Goal: Task Accomplishment & Management: Complete application form

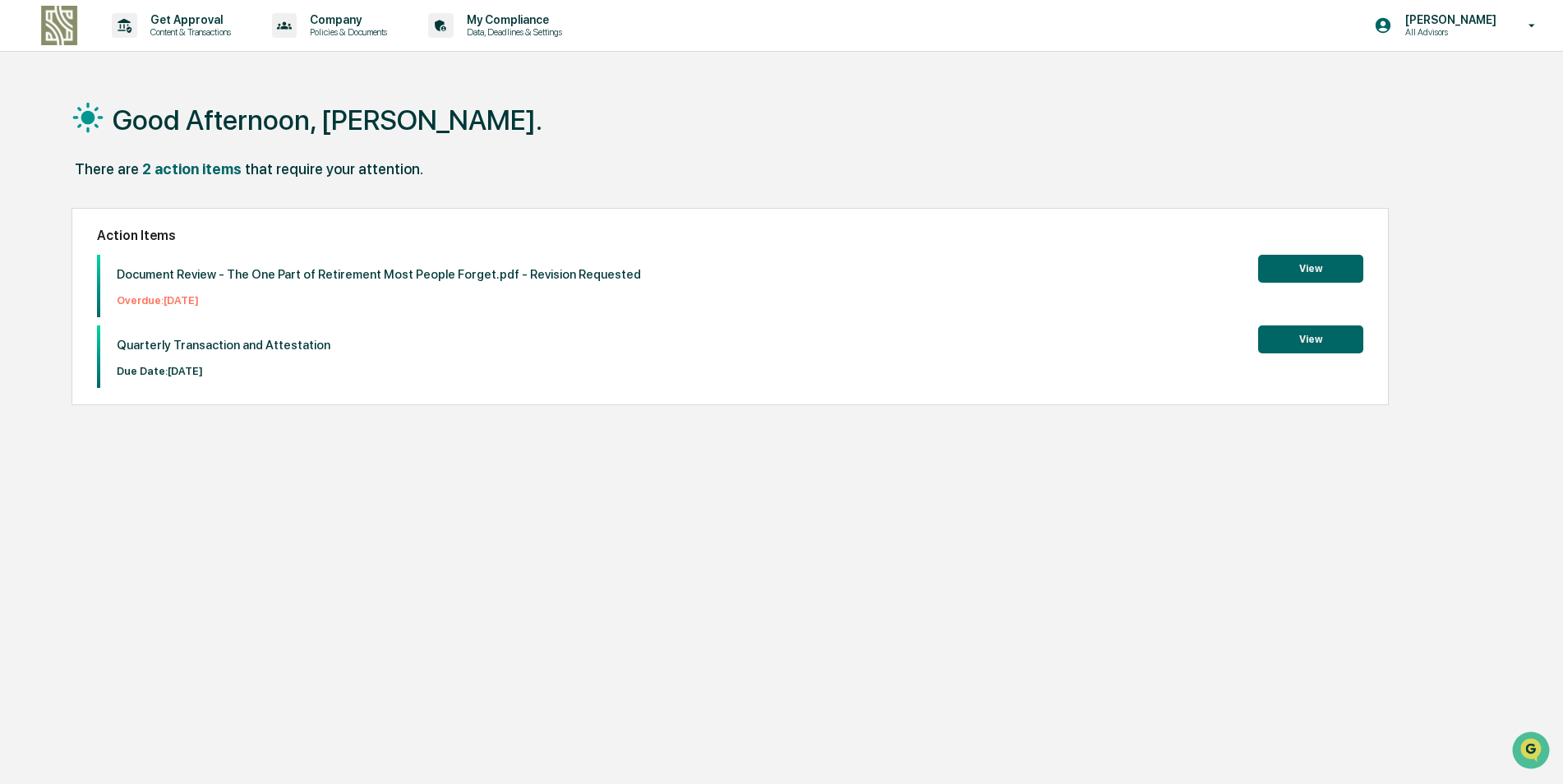
click at [1307, 266] on button "View" at bounding box center [1312, 269] width 106 height 28
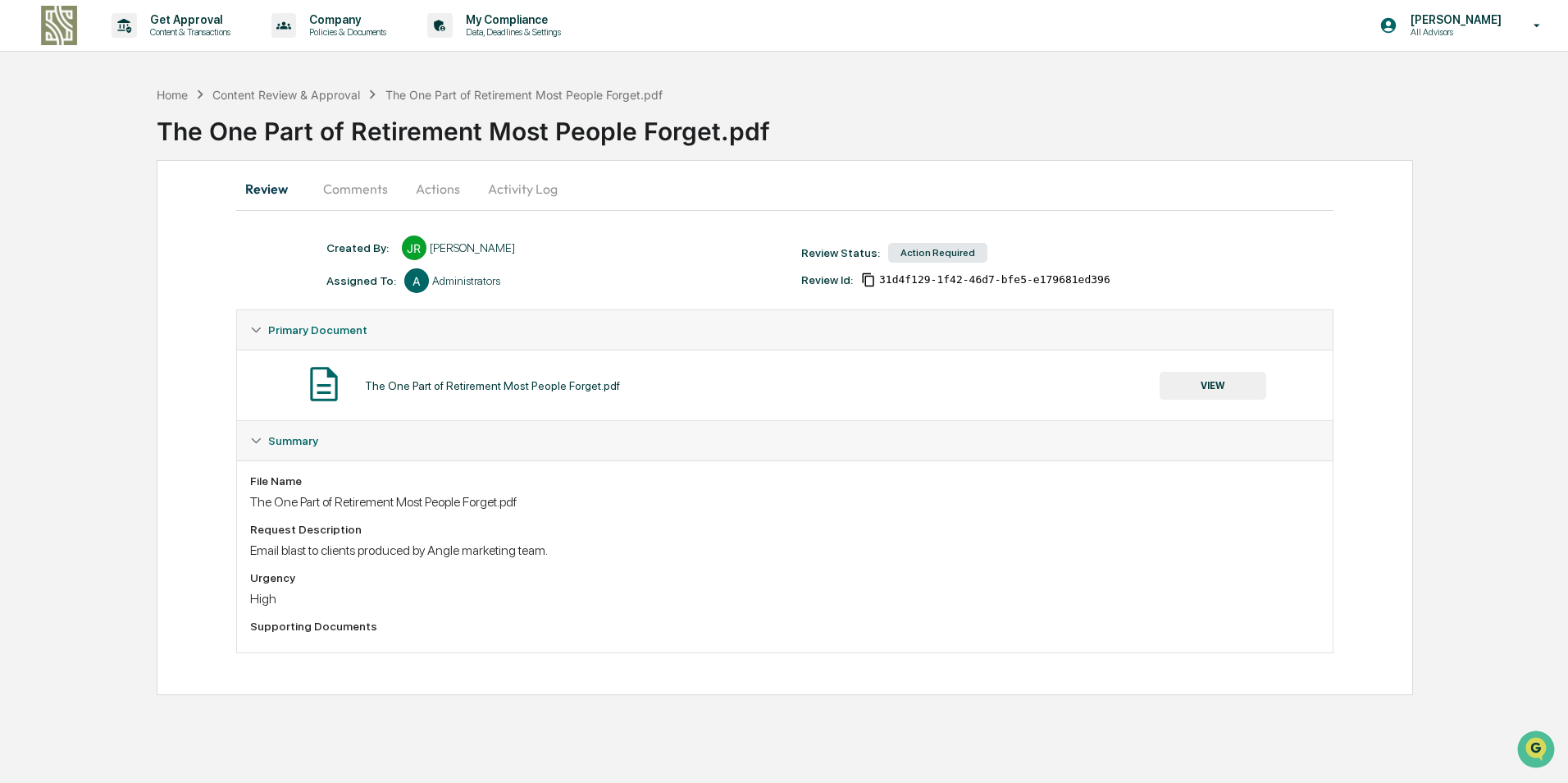
click at [1248, 395] on button "VIEW" at bounding box center [1213, 386] width 106 height 28
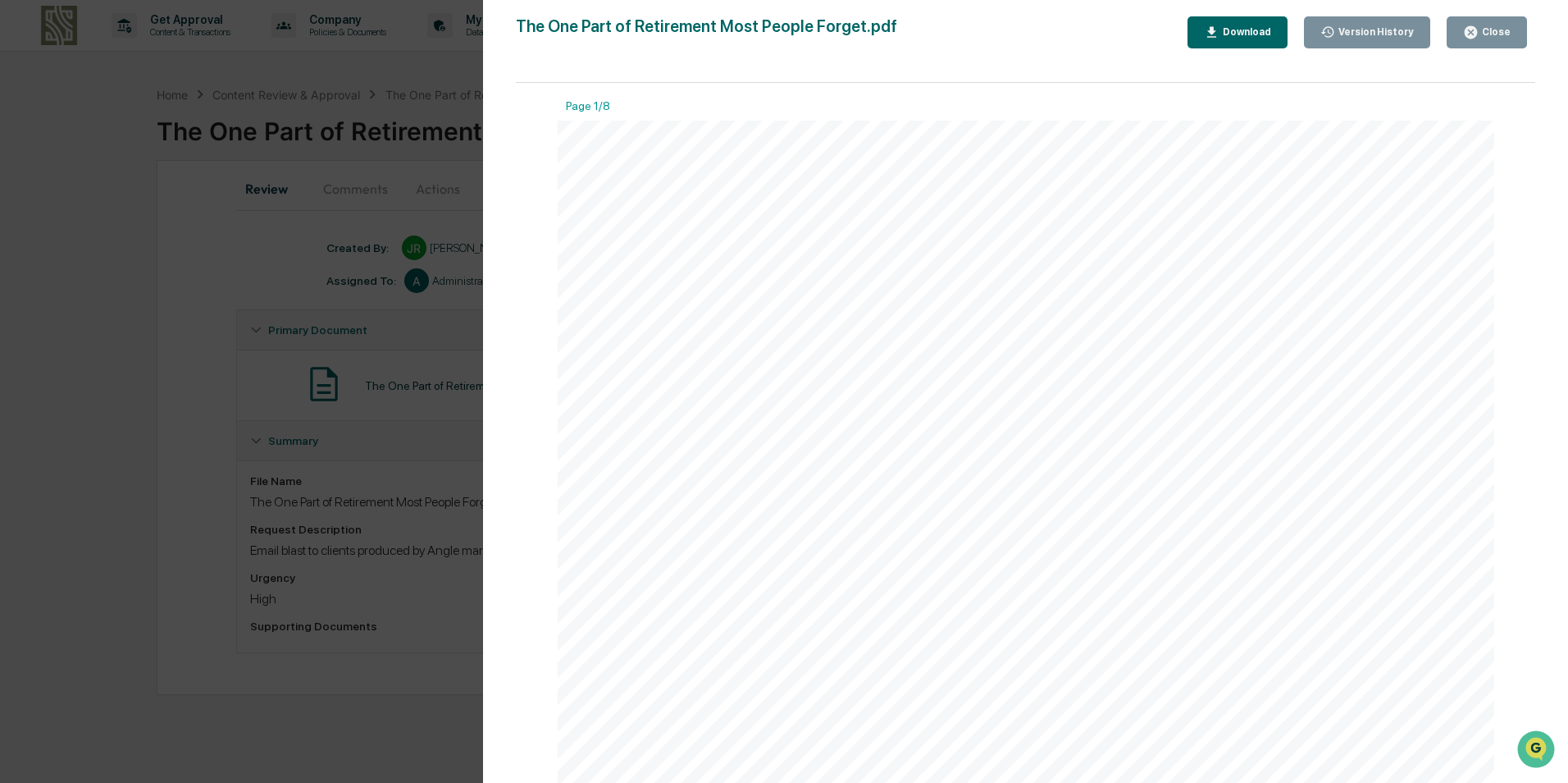
click at [582, 105] on div "Page 1/8" at bounding box center [1026, 109] width 937 height 21
click at [996, 276] on link at bounding box center [1027, 281] width 255 height 20
click at [1498, 25] on div "Close" at bounding box center [1487, 32] width 47 height 15
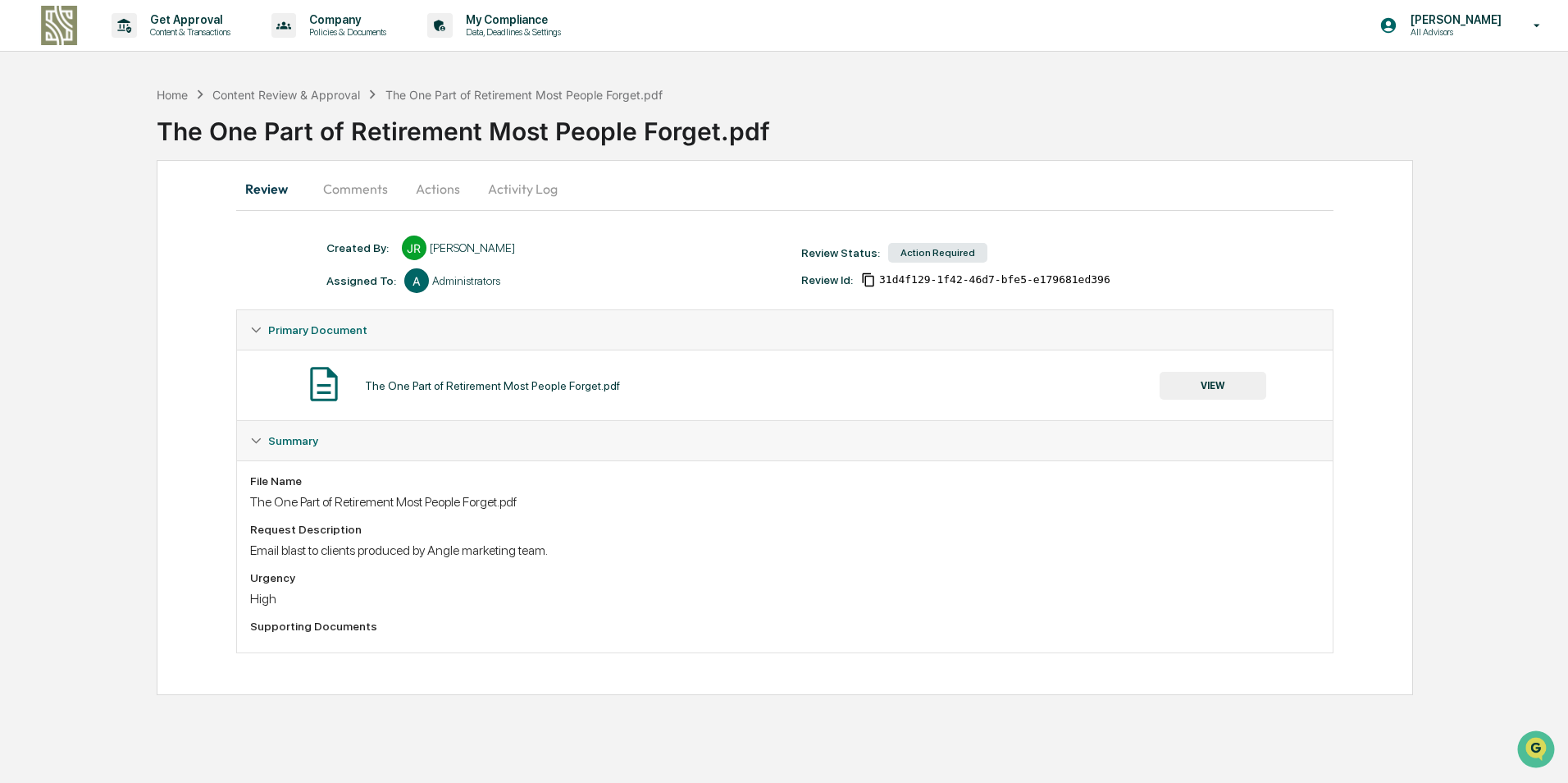
click at [363, 180] on button "Comments" at bounding box center [355, 188] width 91 height 39
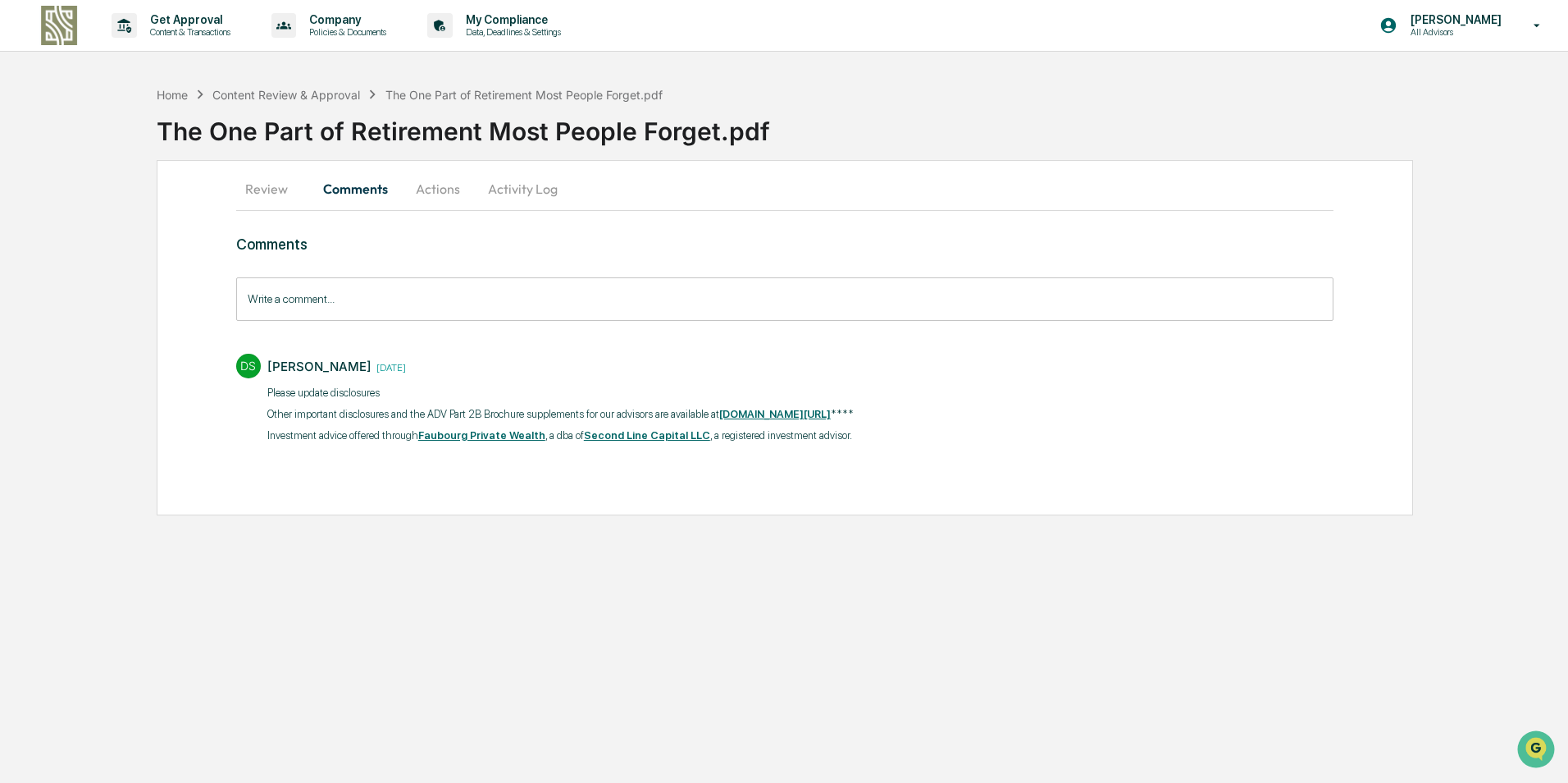
click at [435, 189] on button "Actions" at bounding box center [437, 188] width 74 height 39
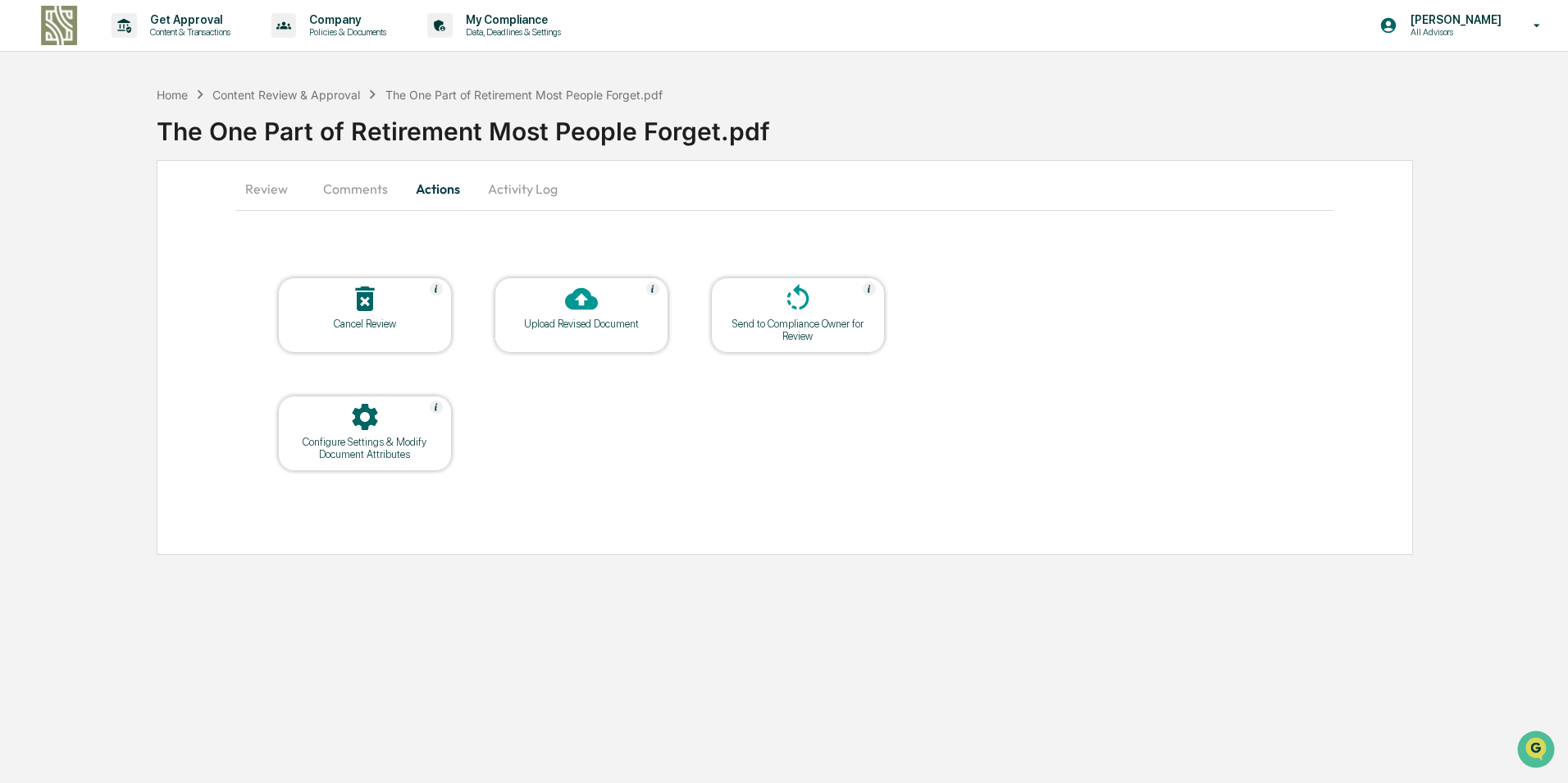
click at [523, 191] on button "Activity Log" at bounding box center [524, 188] width 96 height 39
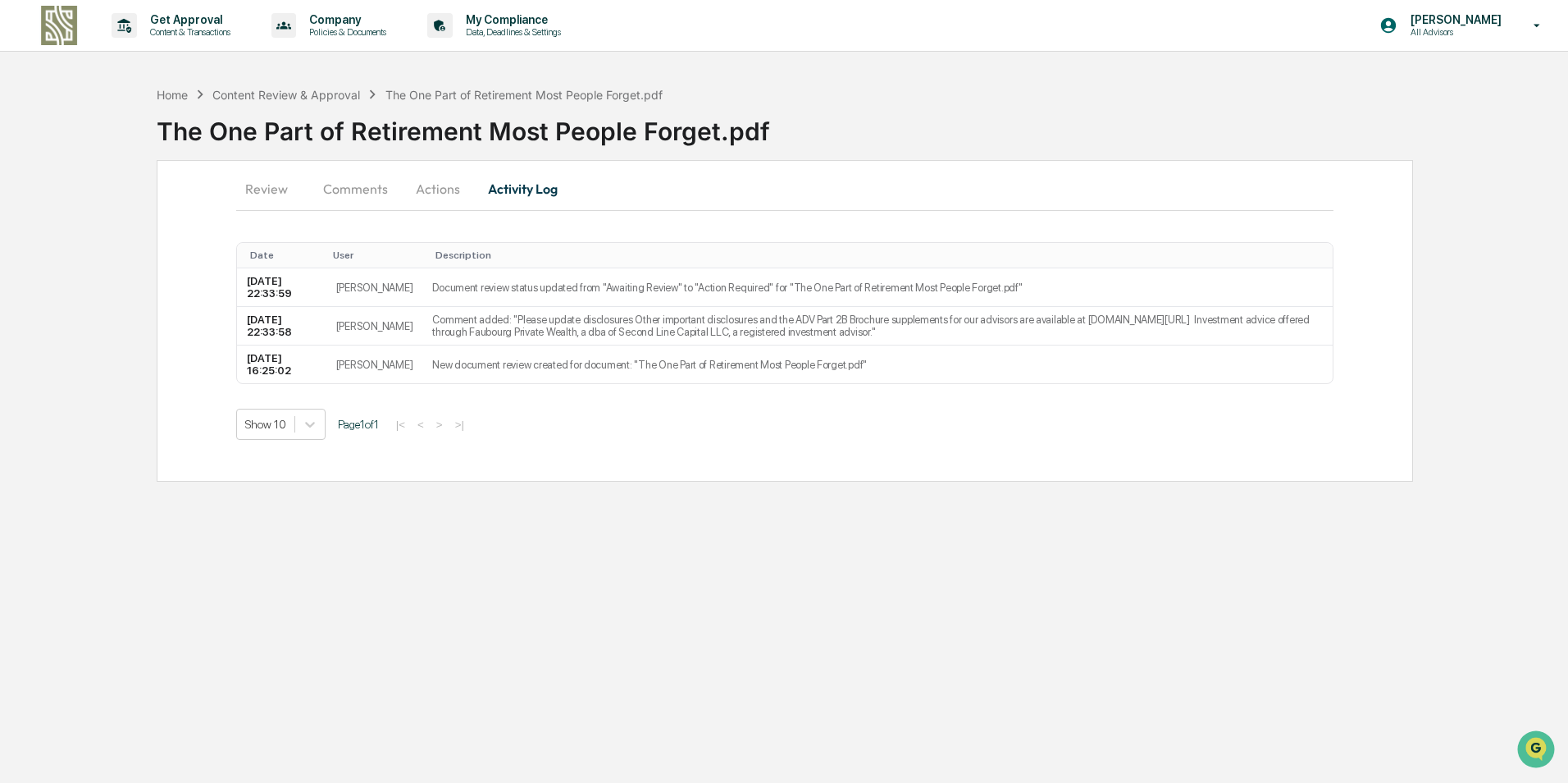
click at [72, 29] on img at bounding box center [58, 25] width 39 height 39
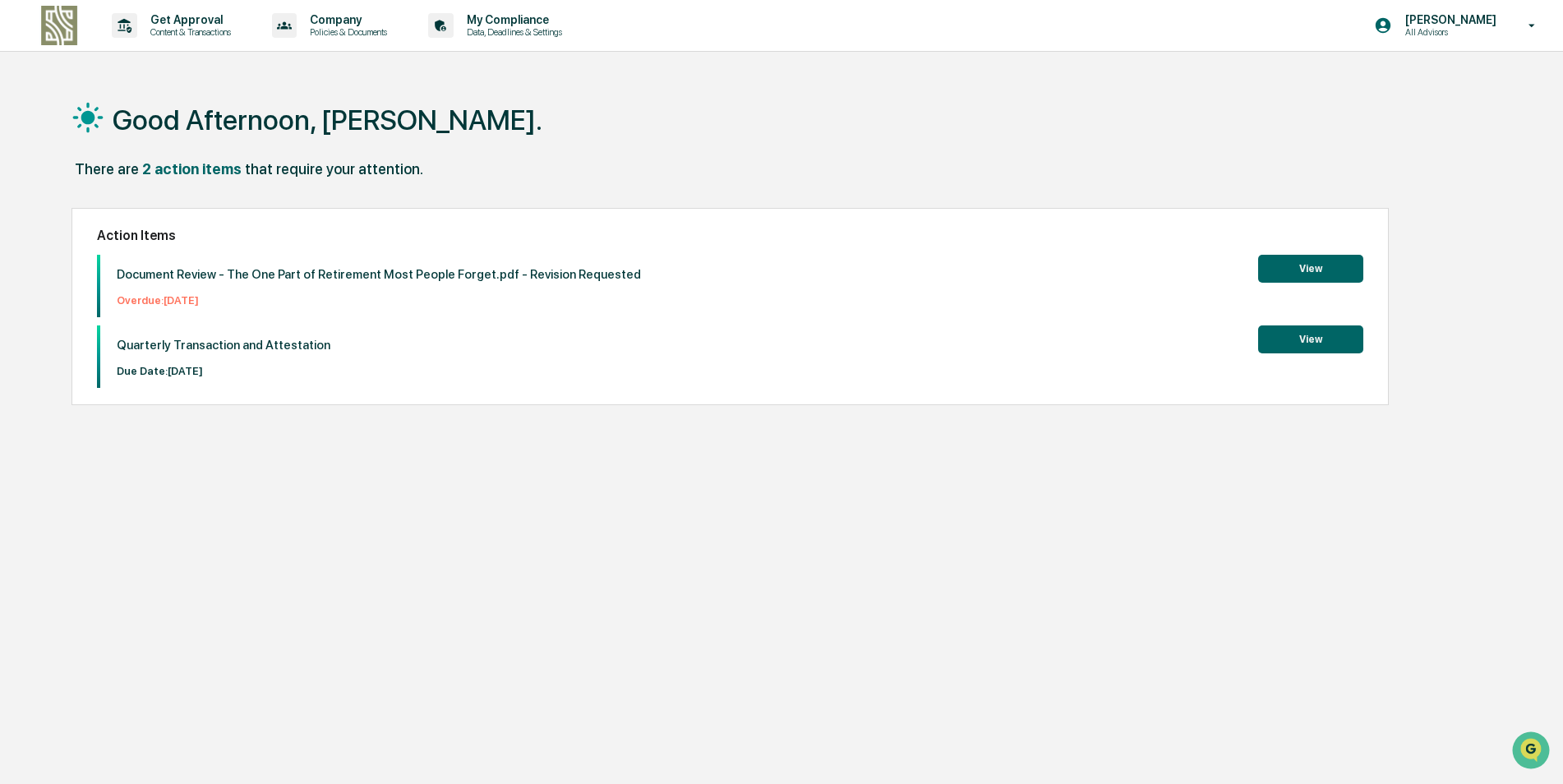
click at [1336, 347] on button "View" at bounding box center [1312, 339] width 106 height 28
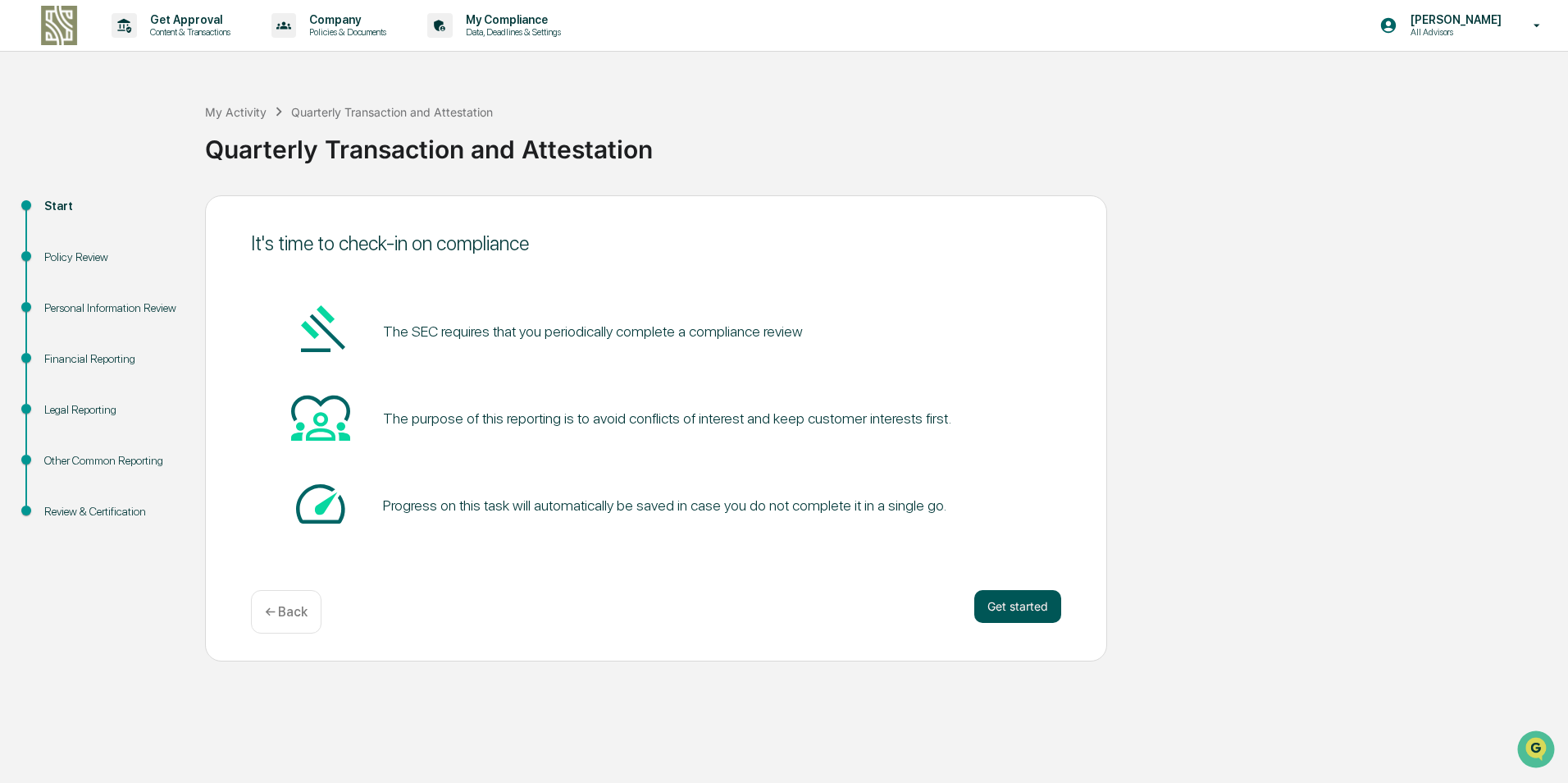
click at [1048, 609] on button "Get started" at bounding box center [1018, 607] width 87 height 33
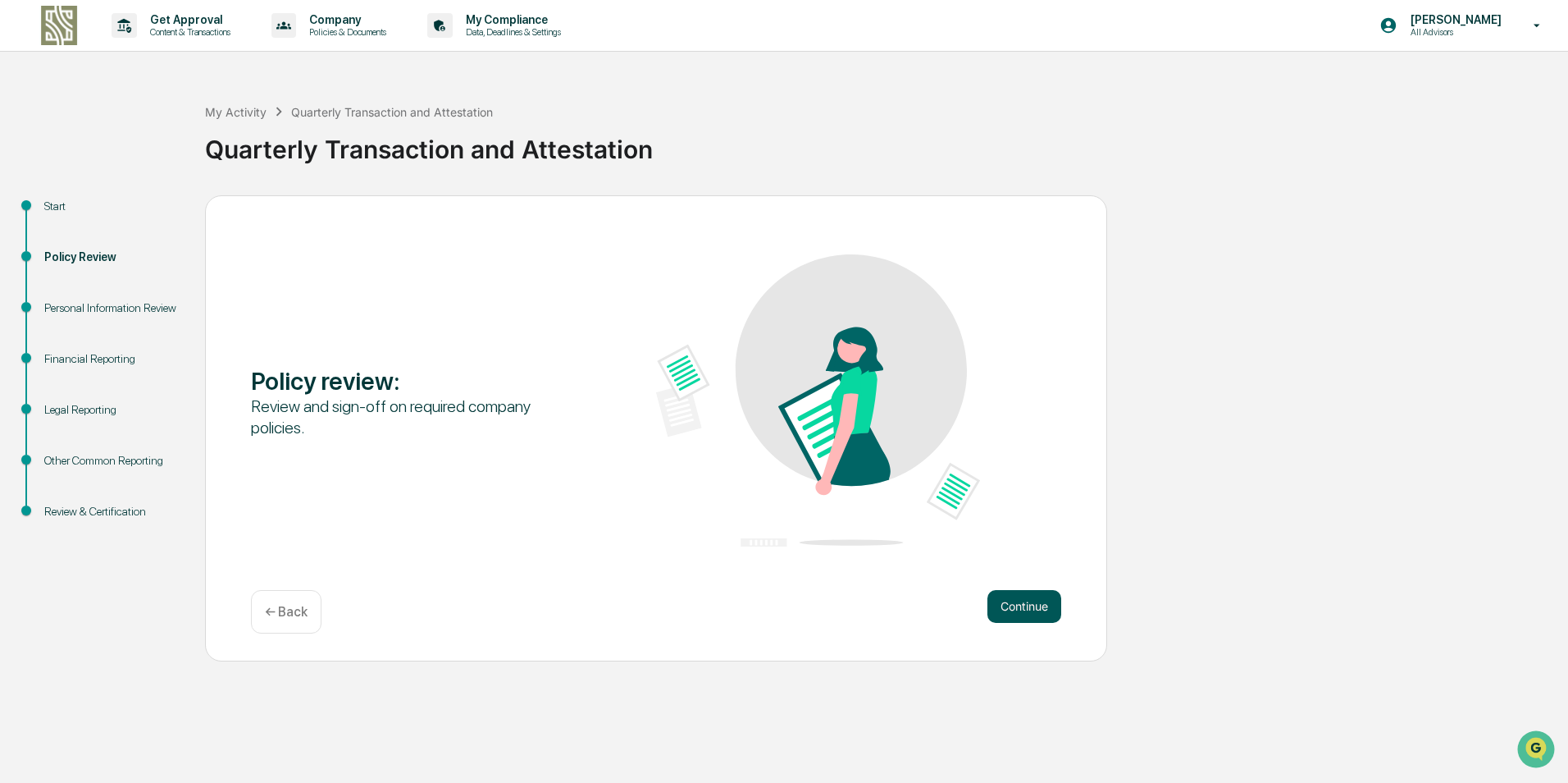
click at [1022, 601] on button "Continue" at bounding box center [1024, 607] width 74 height 33
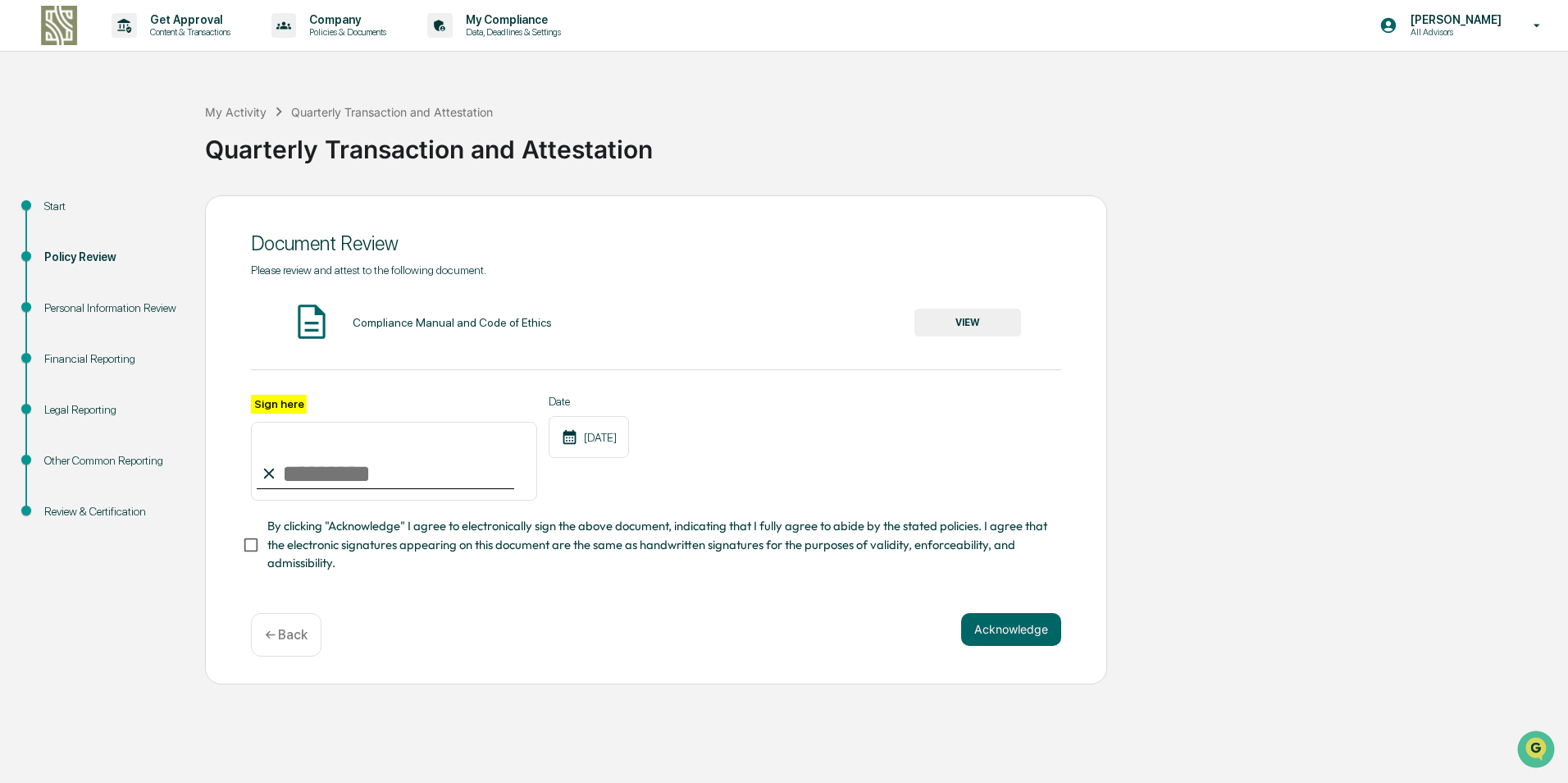
click at [380, 478] on input "Sign here" at bounding box center [394, 461] width 286 height 79
type input "**********"
click at [997, 312] on button "VIEW" at bounding box center [967, 322] width 106 height 28
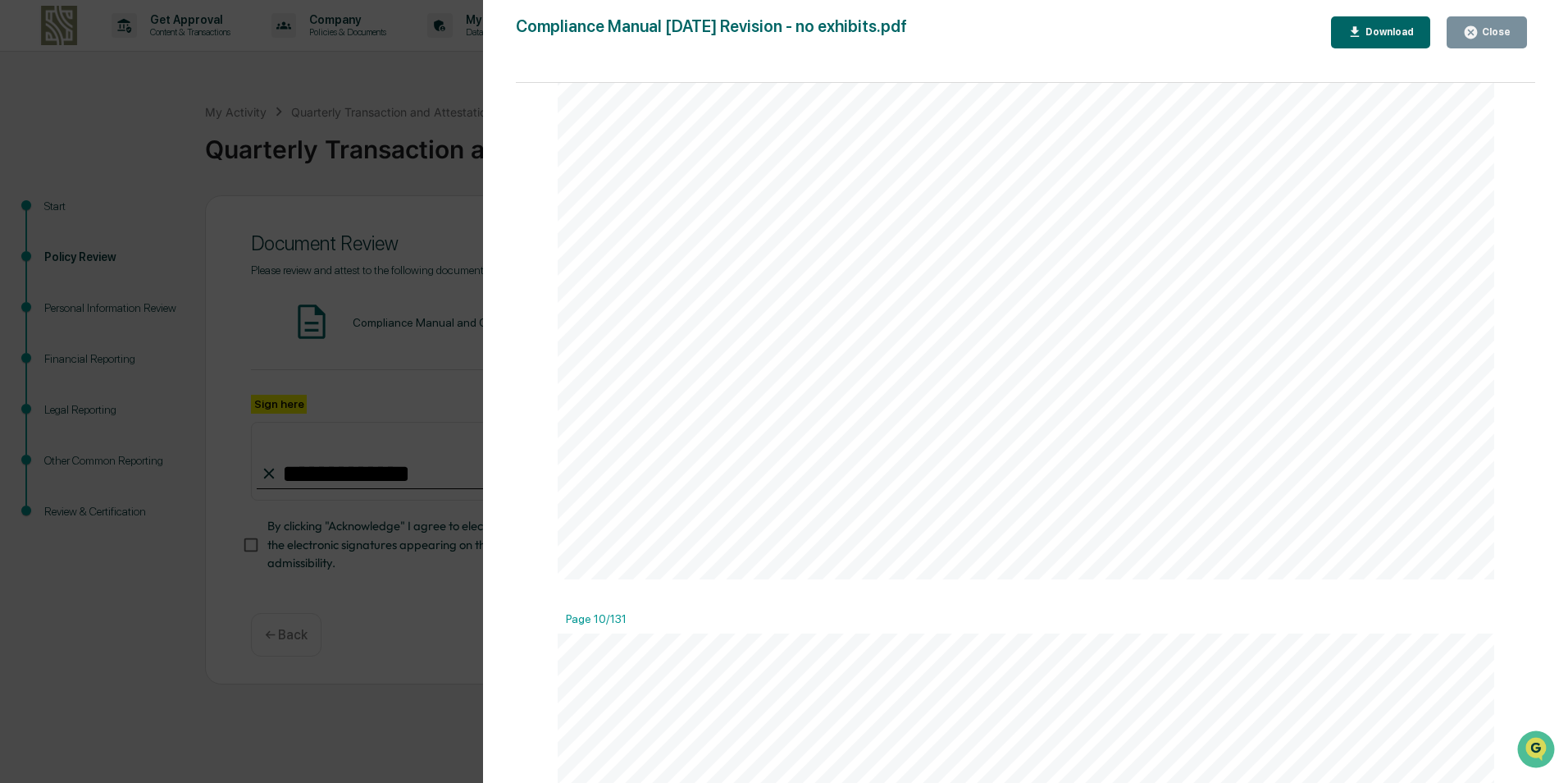
scroll to position [11079, 0]
click at [1471, 24] on button "Close" at bounding box center [1487, 32] width 80 height 32
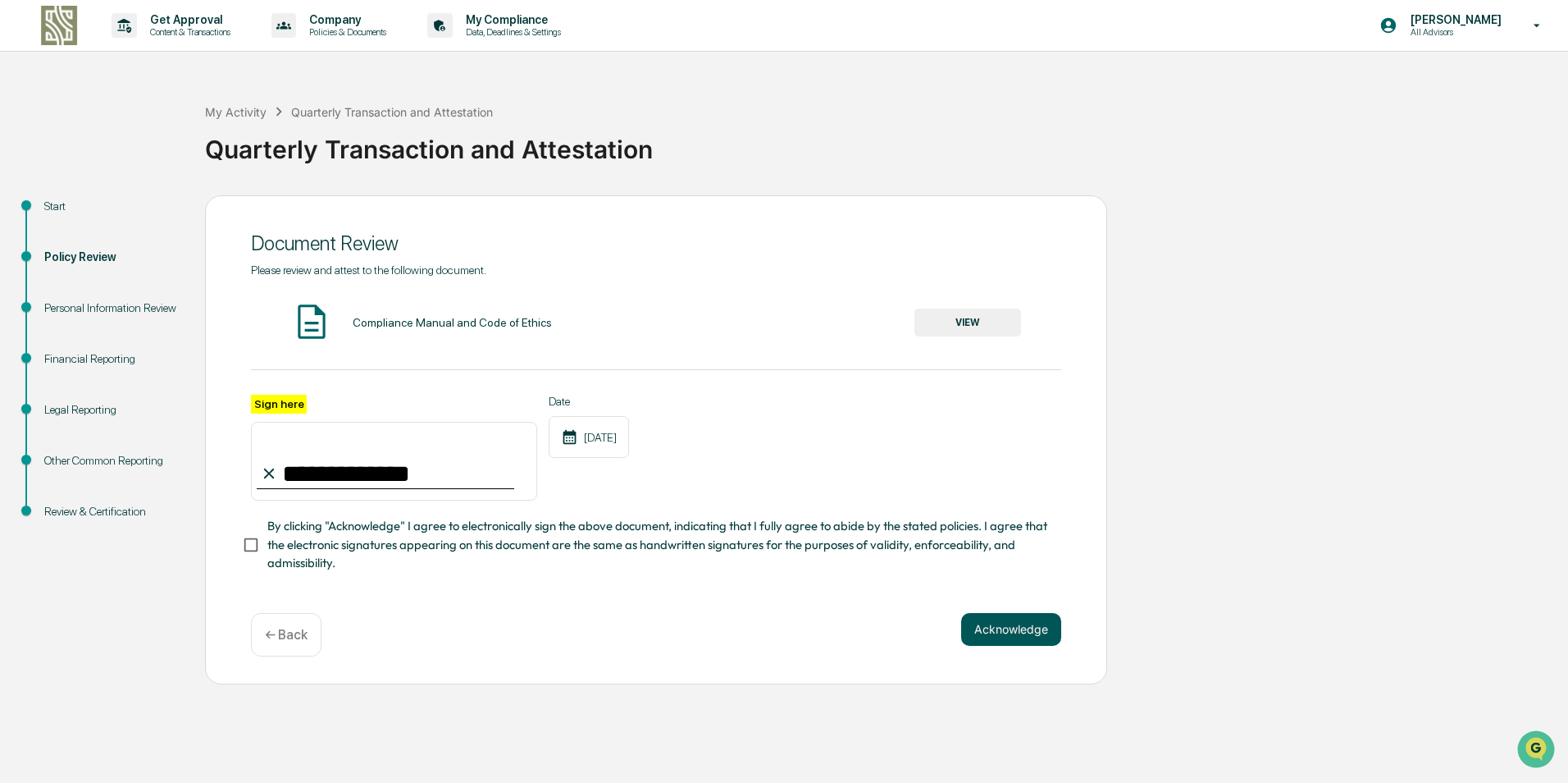
click at [996, 627] on button "Acknowledge" at bounding box center [1012, 629] width 100 height 33
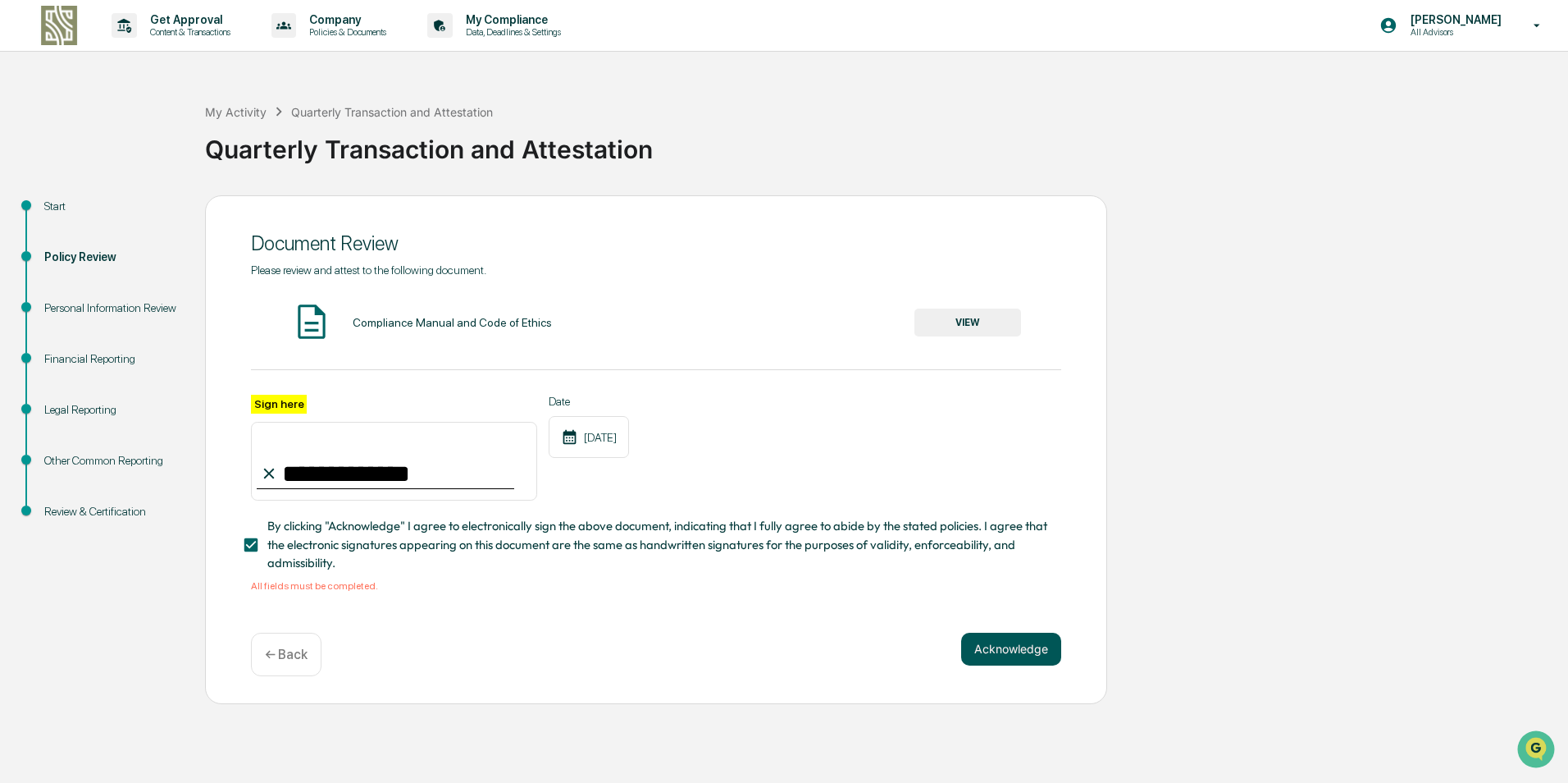
click at [1030, 659] on button "Acknowledge" at bounding box center [1012, 649] width 100 height 33
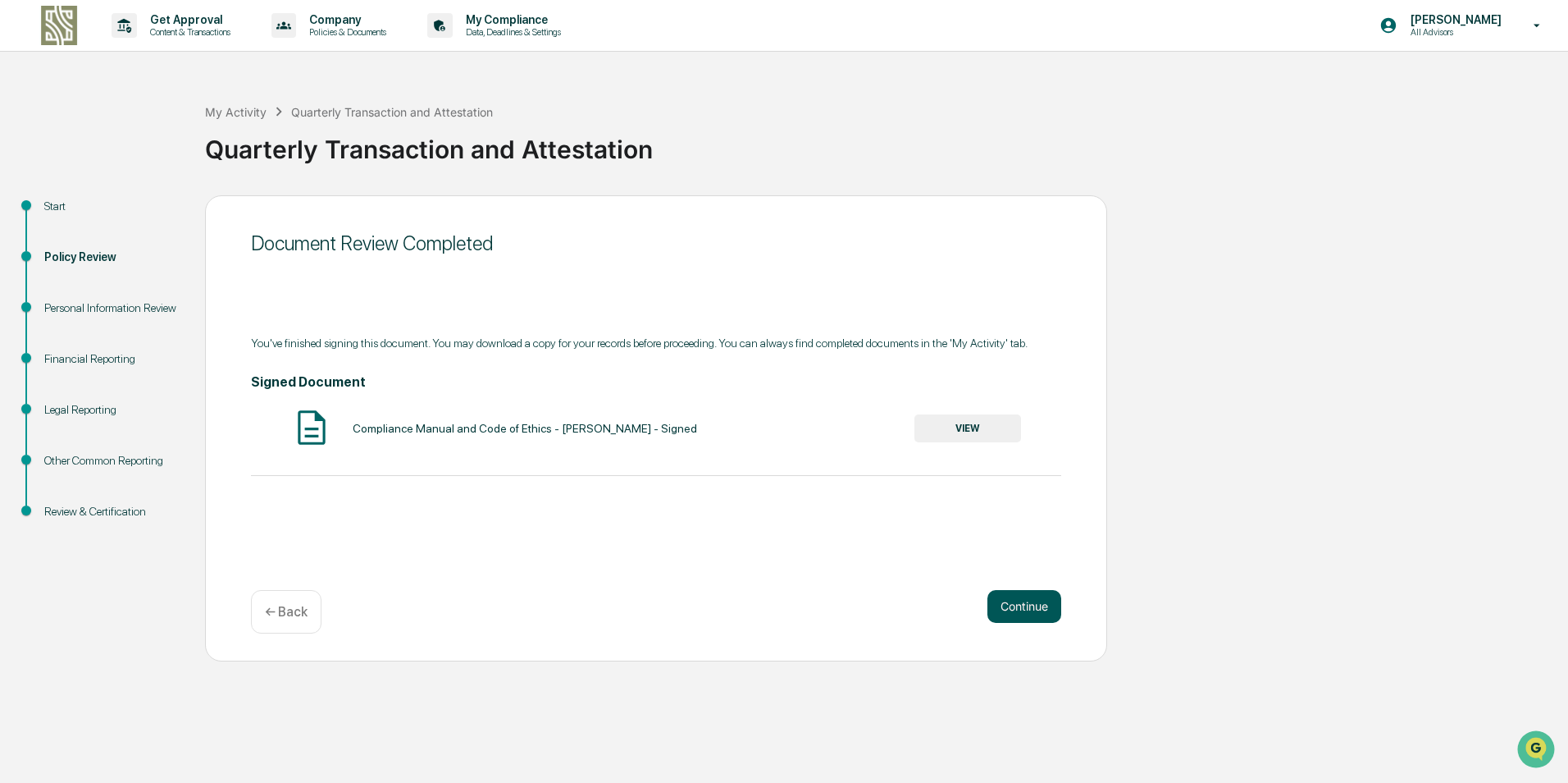
click at [1031, 615] on button "Continue" at bounding box center [1024, 607] width 74 height 33
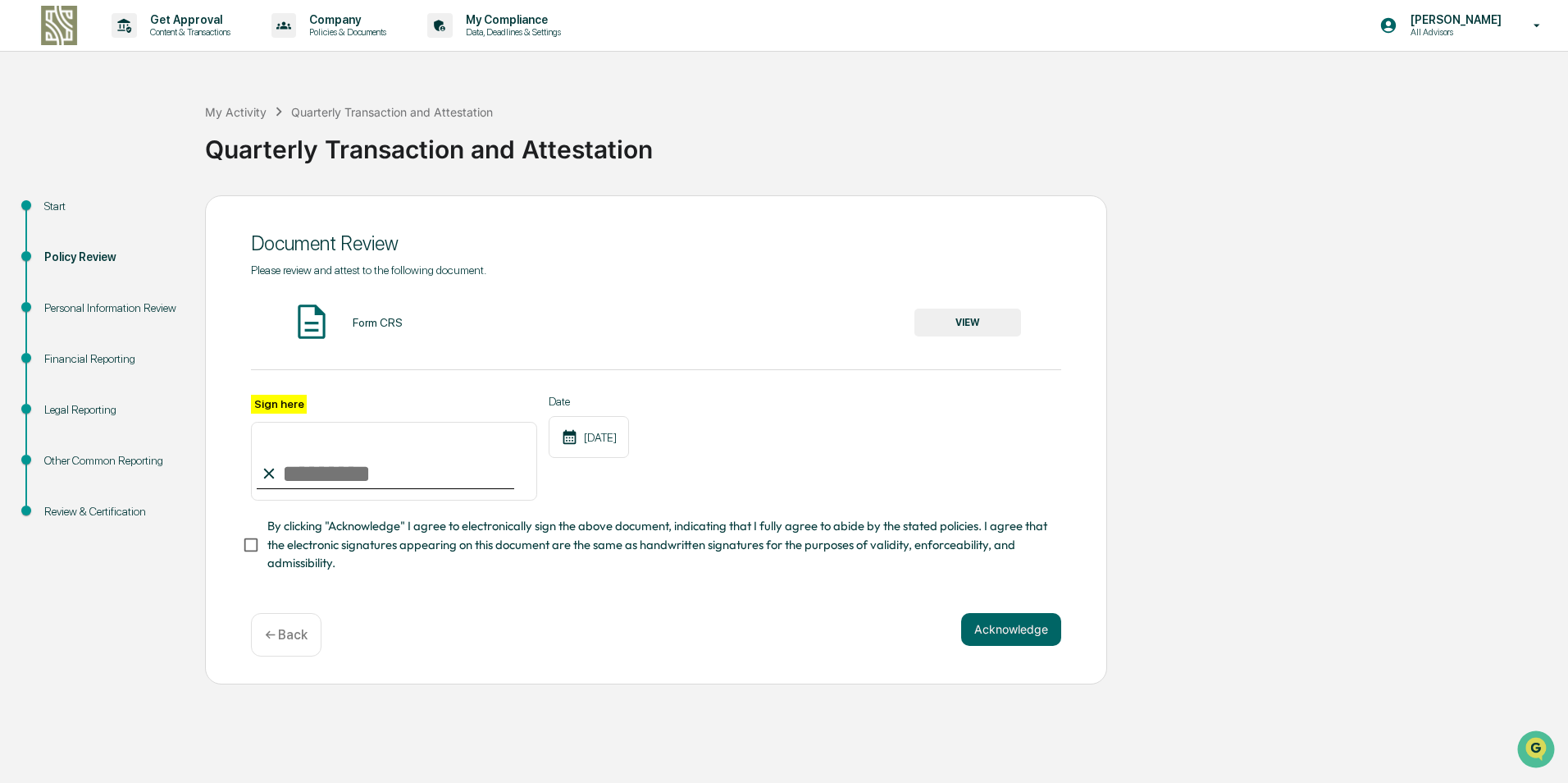
click at [975, 316] on button "VIEW" at bounding box center [967, 322] width 106 height 28
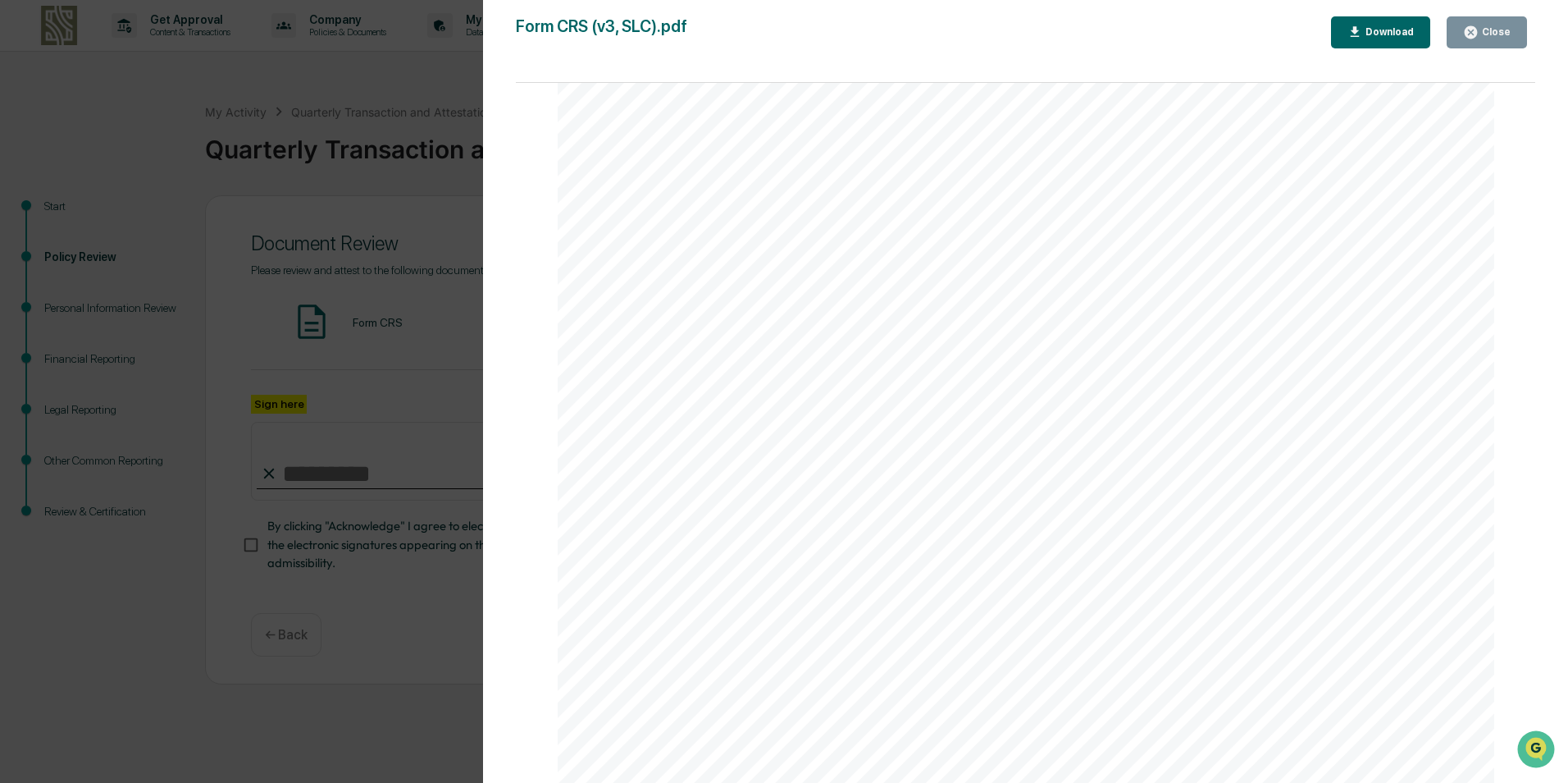
scroll to position [0, 0]
click at [1509, 29] on div "Close" at bounding box center [1494, 32] width 32 height 12
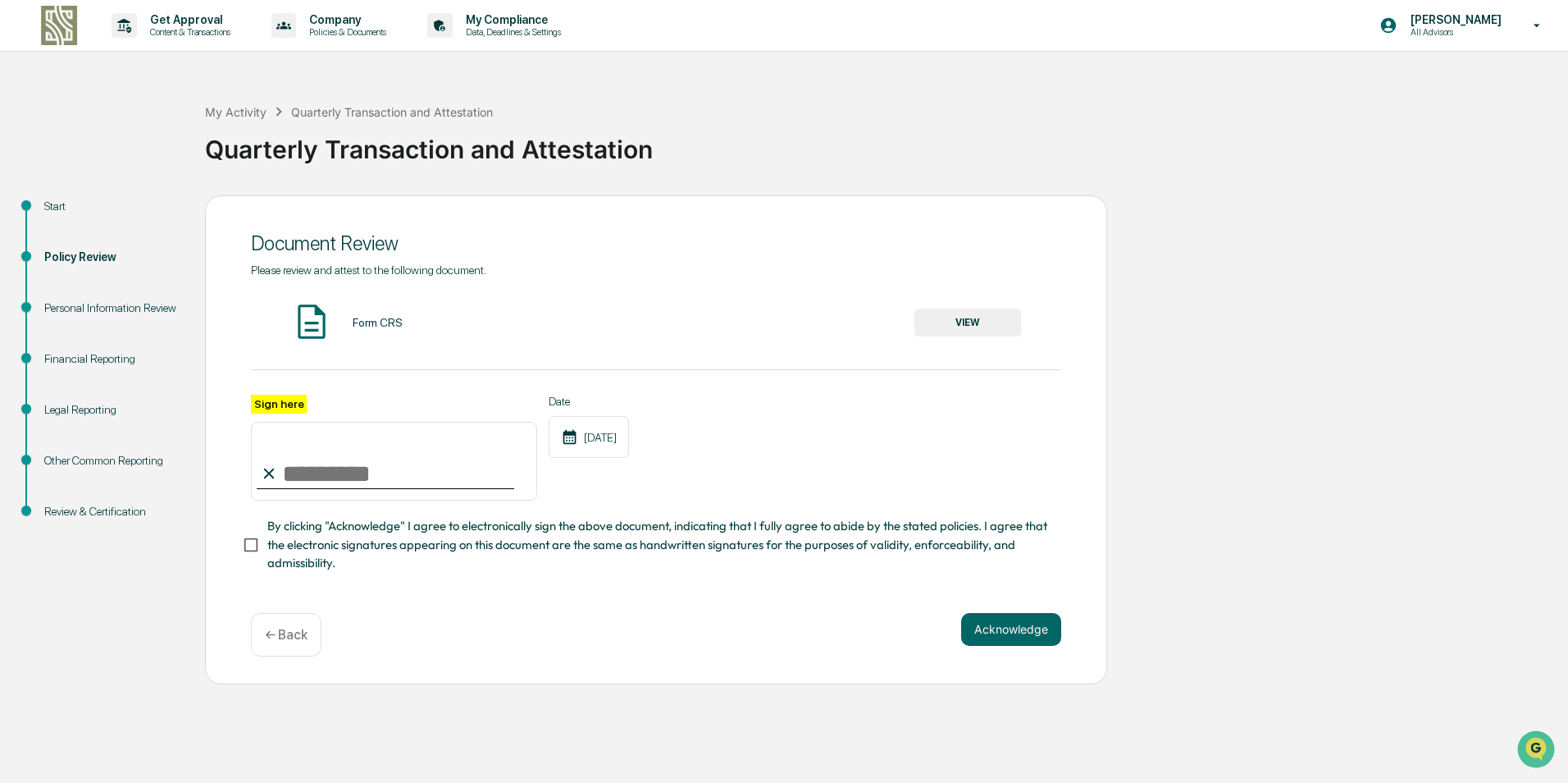
click at [377, 477] on input "Sign here" at bounding box center [394, 461] width 286 height 79
type input "**********"
click at [1014, 642] on button "Acknowledge" at bounding box center [1012, 629] width 100 height 33
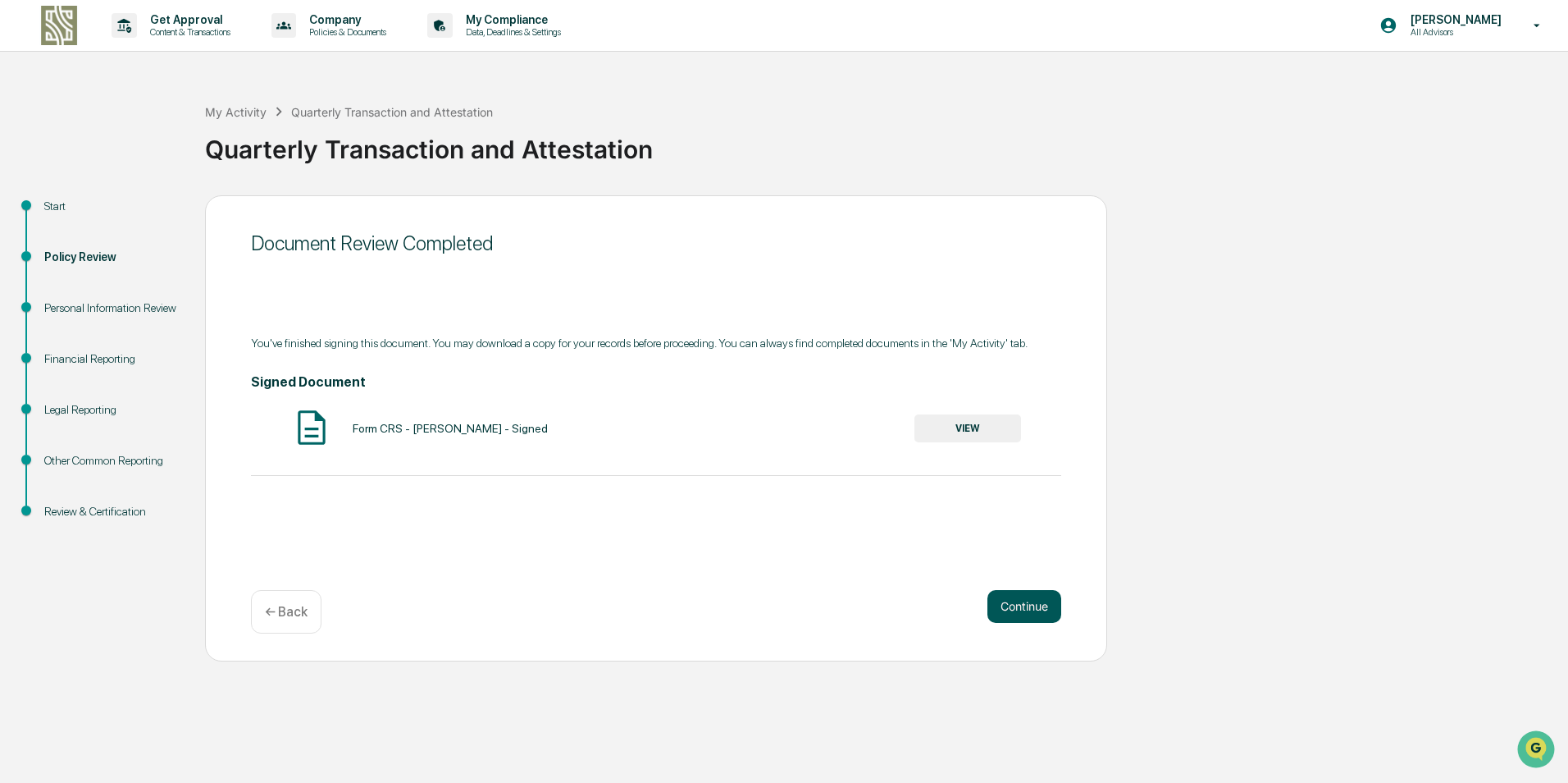
click at [1010, 605] on button "Continue" at bounding box center [1024, 607] width 74 height 33
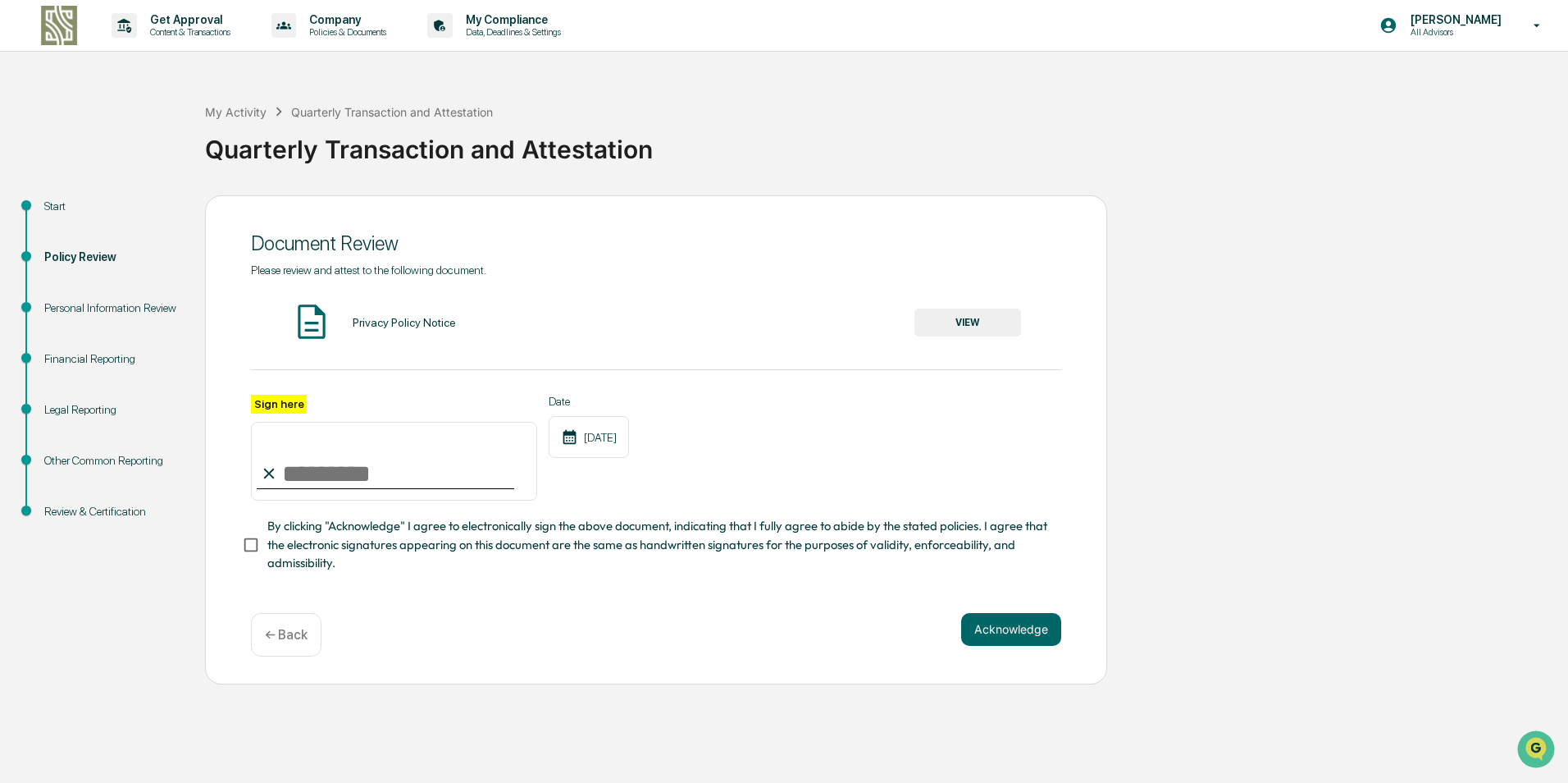
click at [978, 327] on button "VIEW" at bounding box center [967, 322] width 106 height 28
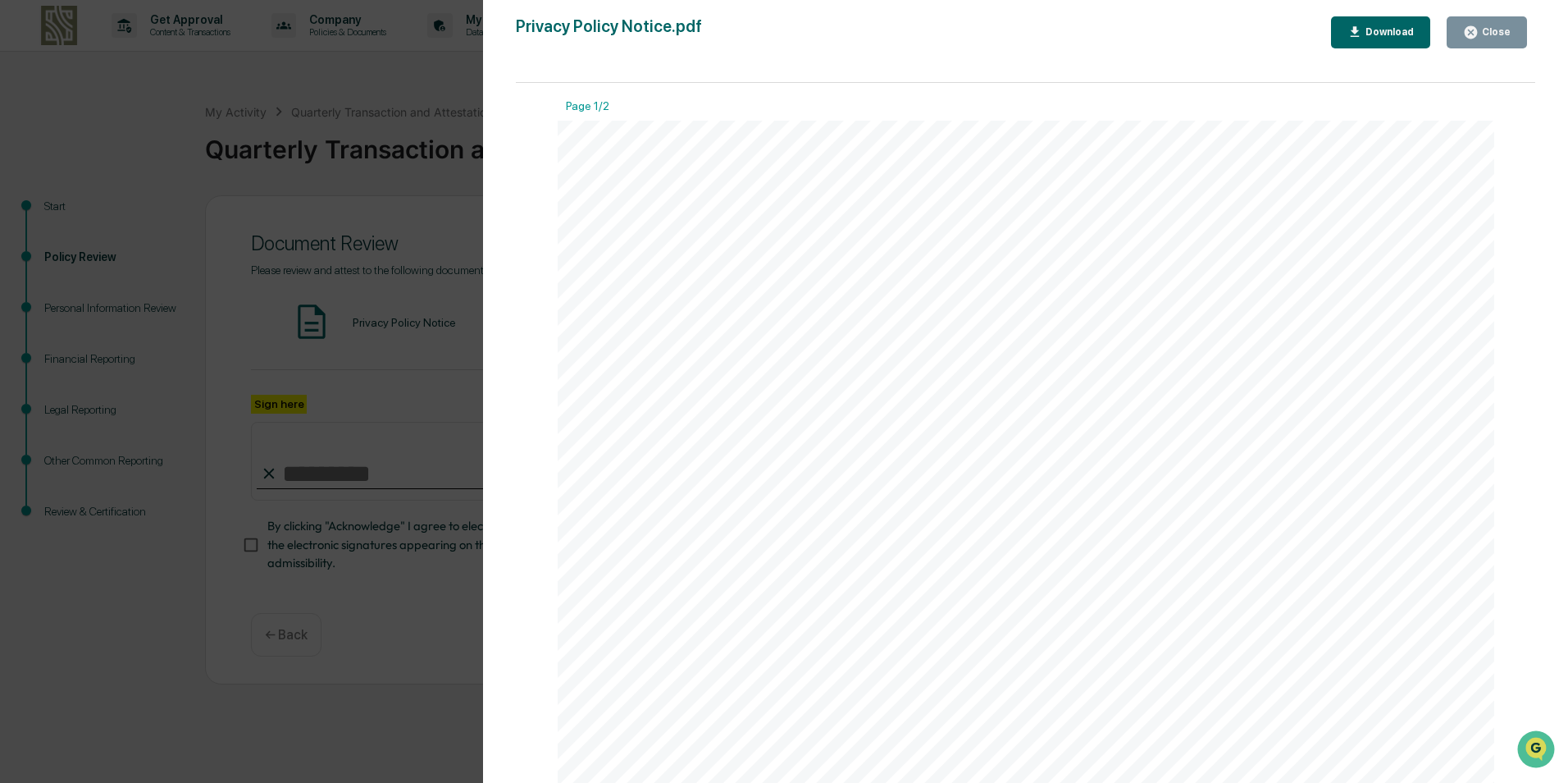
click at [1496, 23] on button "Close" at bounding box center [1487, 32] width 80 height 32
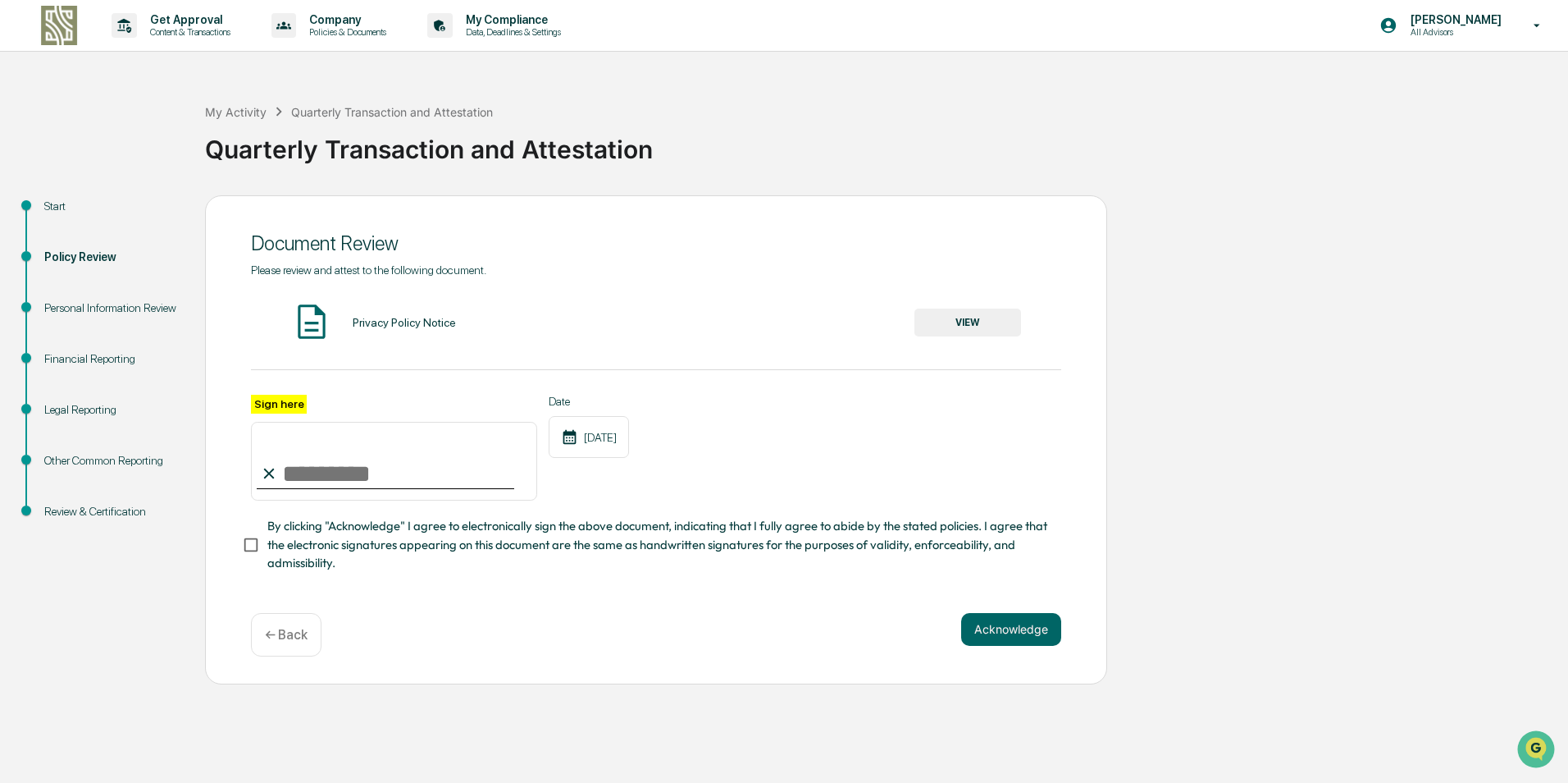
click at [330, 473] on input "Sign here" at bounding box center [394, 461] width 286 height 79
type input "**********"
click at [1004, 630] on button "Acknowledge" at bounding box center [1012, 629] width 100 height 33
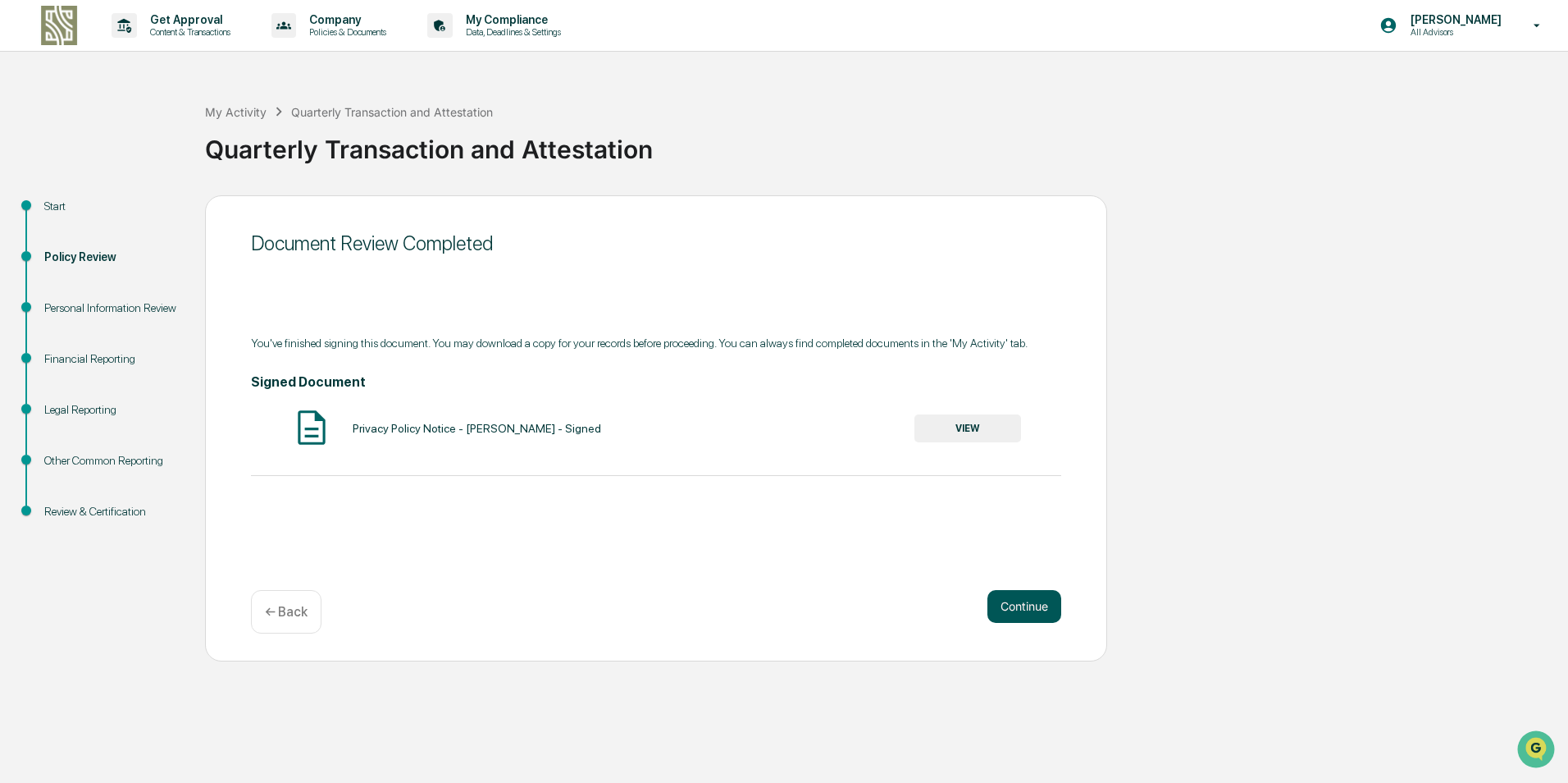
click at [1038, 607] on button "Continue" at bounding box center [1024, 607] width 74 height 33
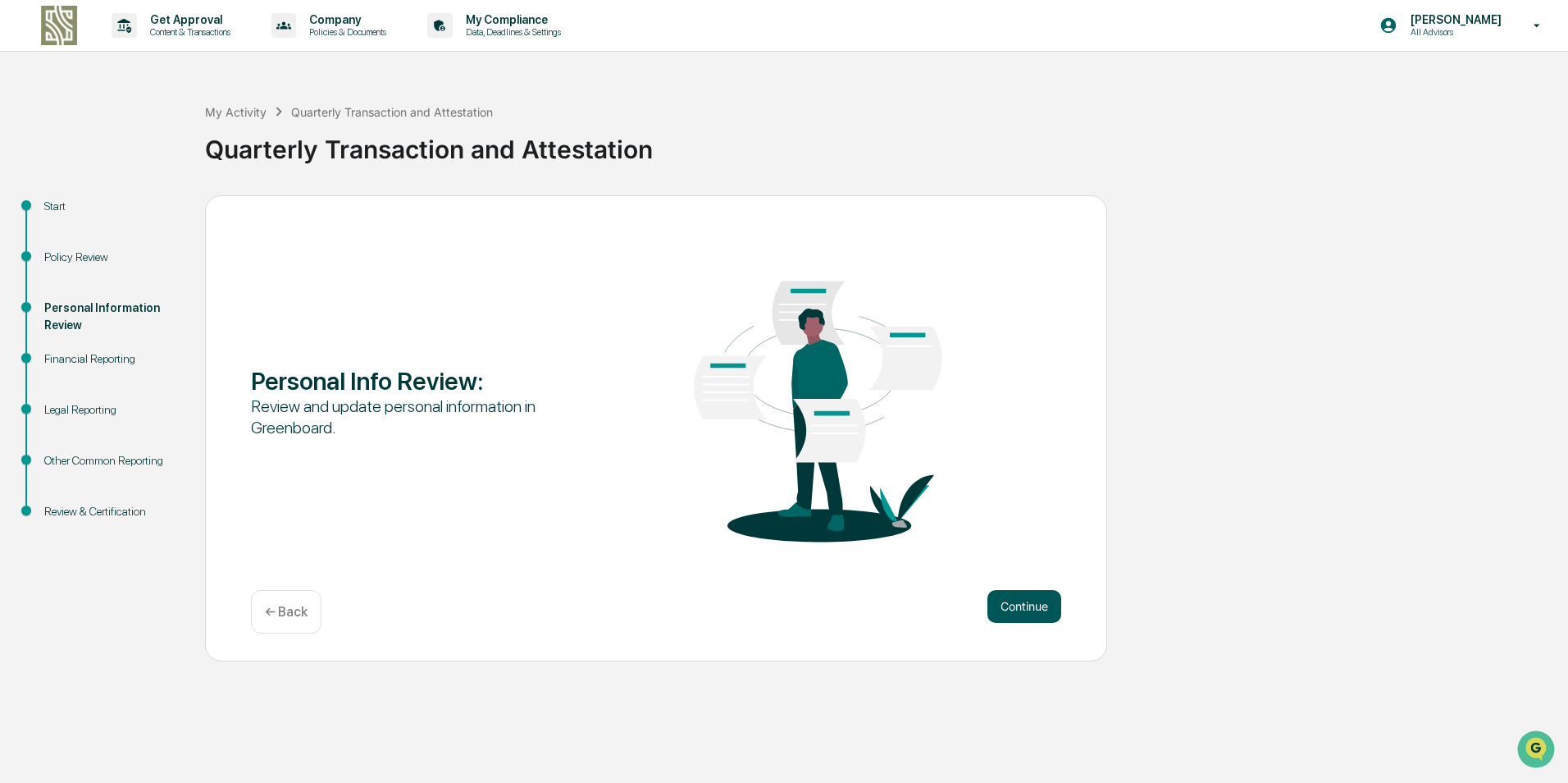
click at [1031, 606] on button "Continue" at bounding box center [1024, 607] width 74 height 33
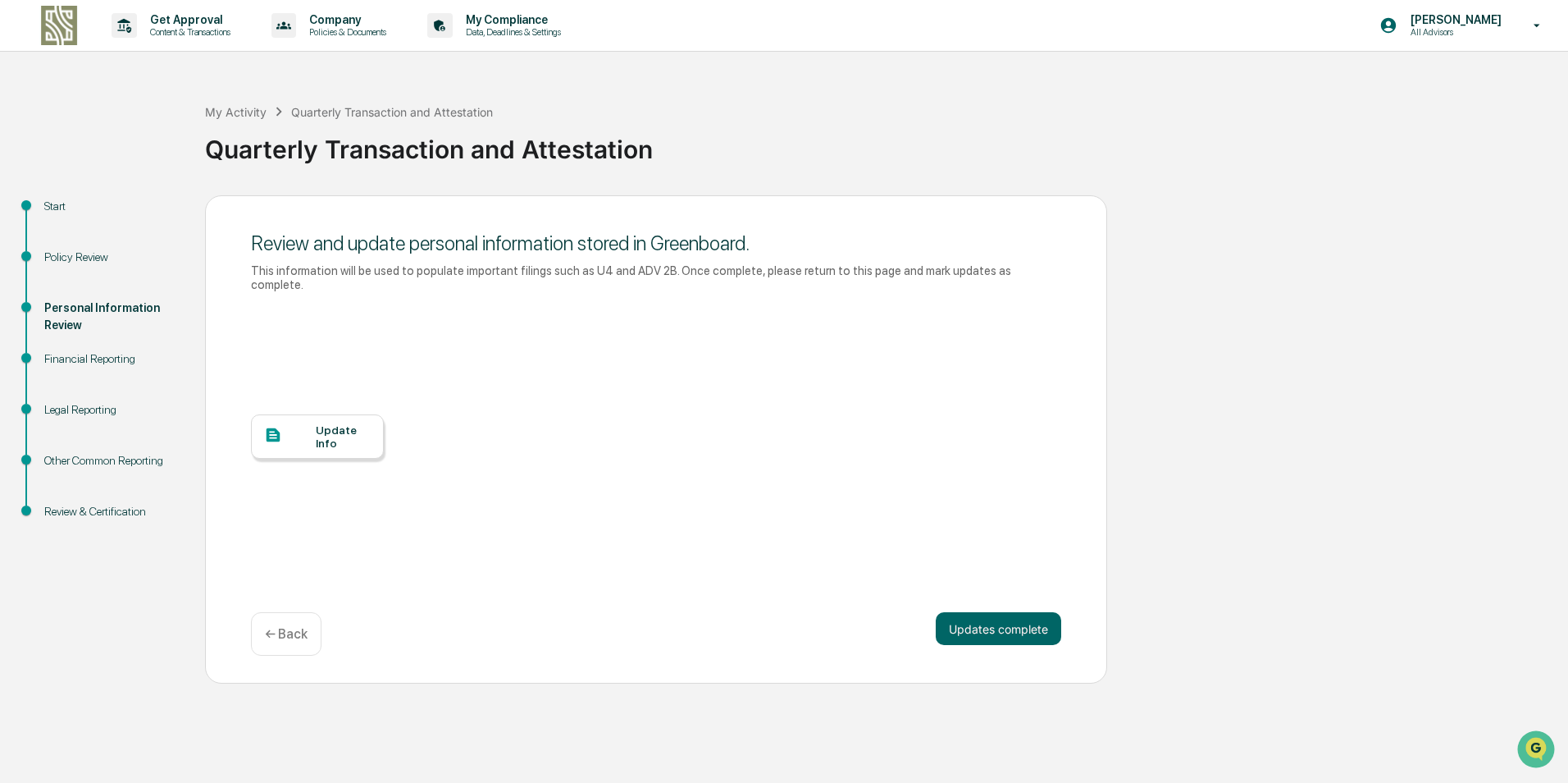
click at [312, 429] on div at bounding box center [290, 436] width 52 height 21
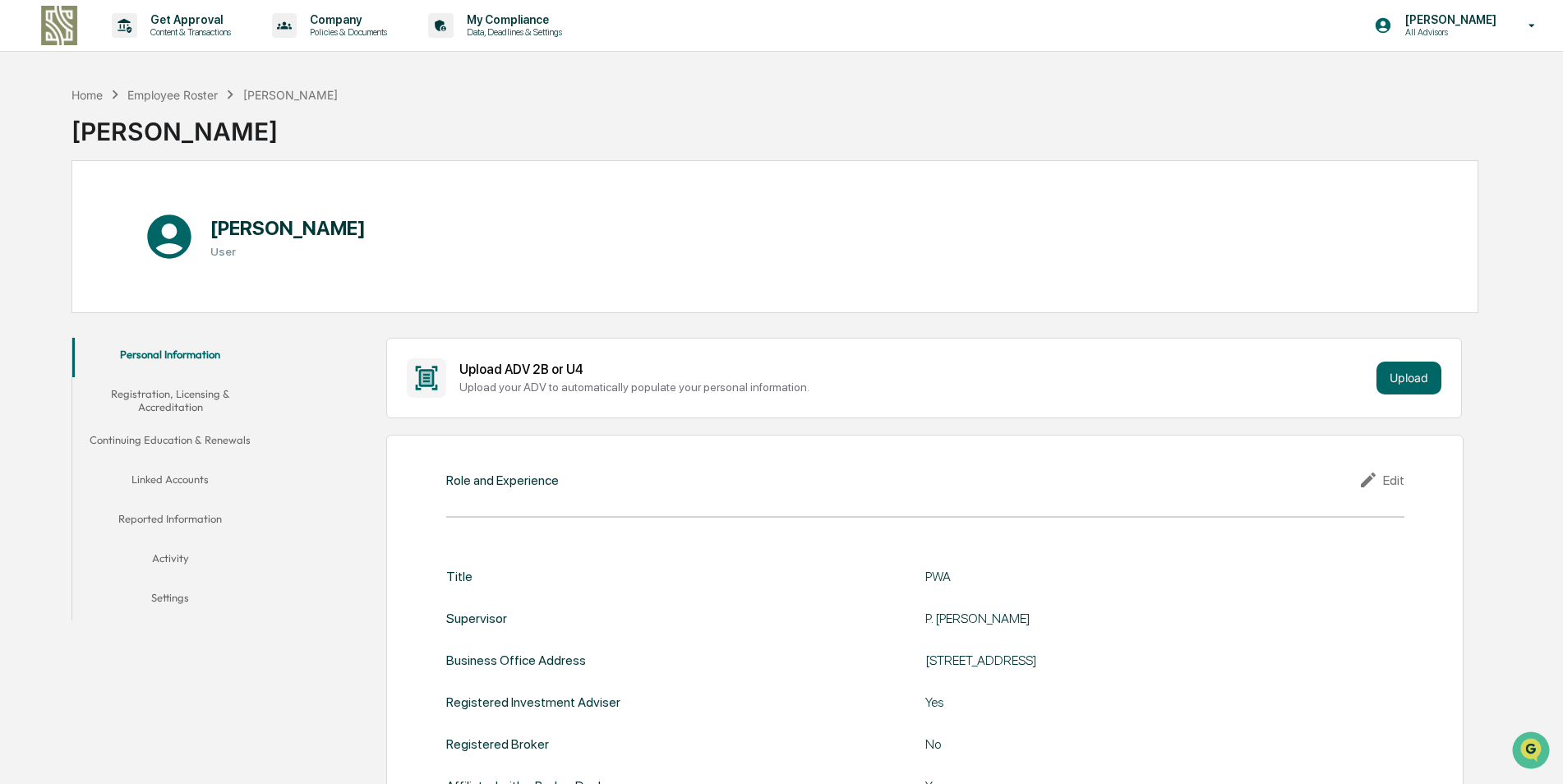
click at [145, 399] on button "Registration, Licensing & Accreditation" at bounding box center [170, 400] width 197 height 46
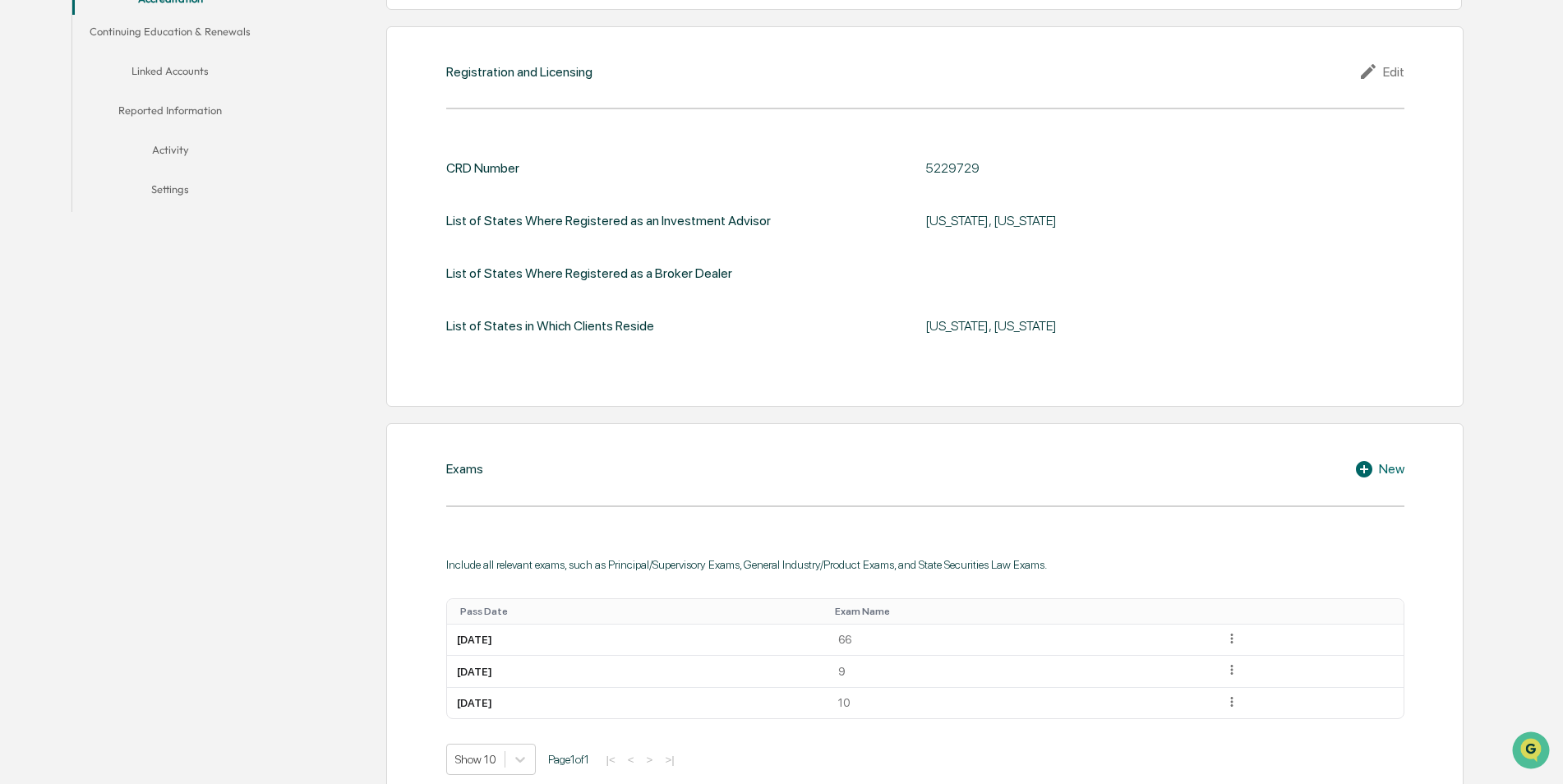
scroll to position [36, 0]
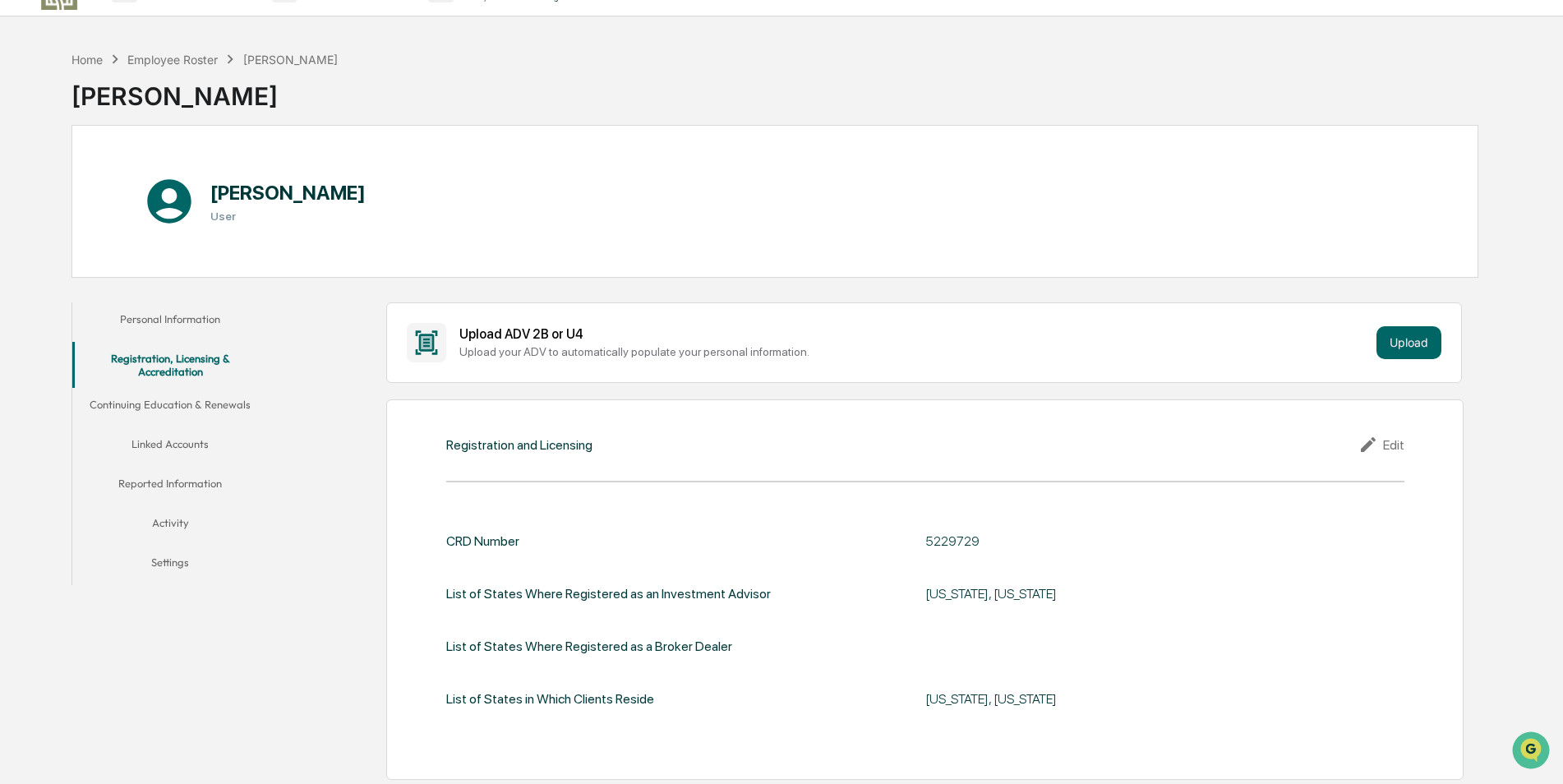
click at [222, 409] on button "Continuing Education & Renewals" at bounding box center [170, 407] width 197 height 39
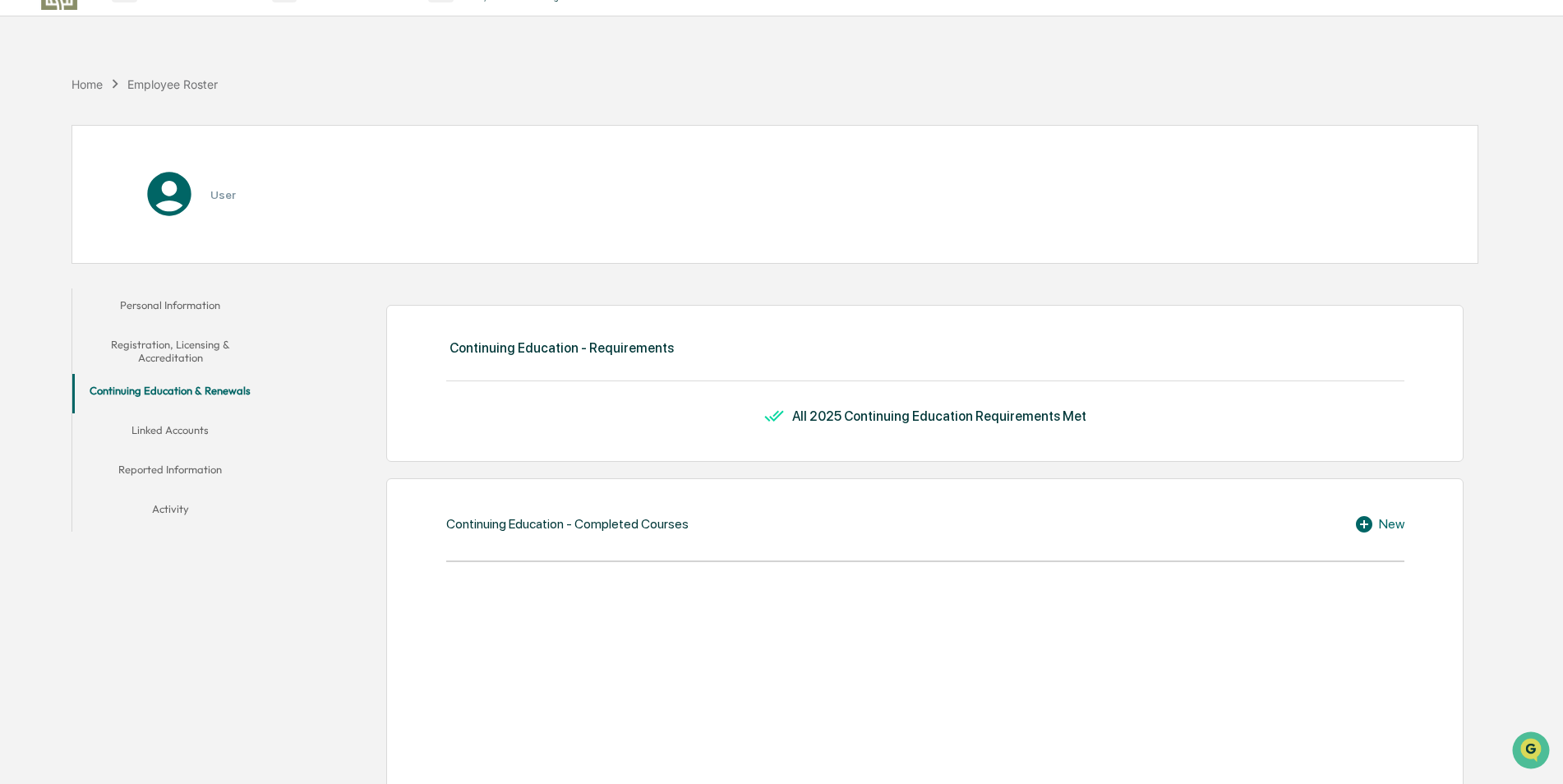
click at [193, 427] on button "Linked Accounts" at bounding box center [170, 433] width 197 height 39
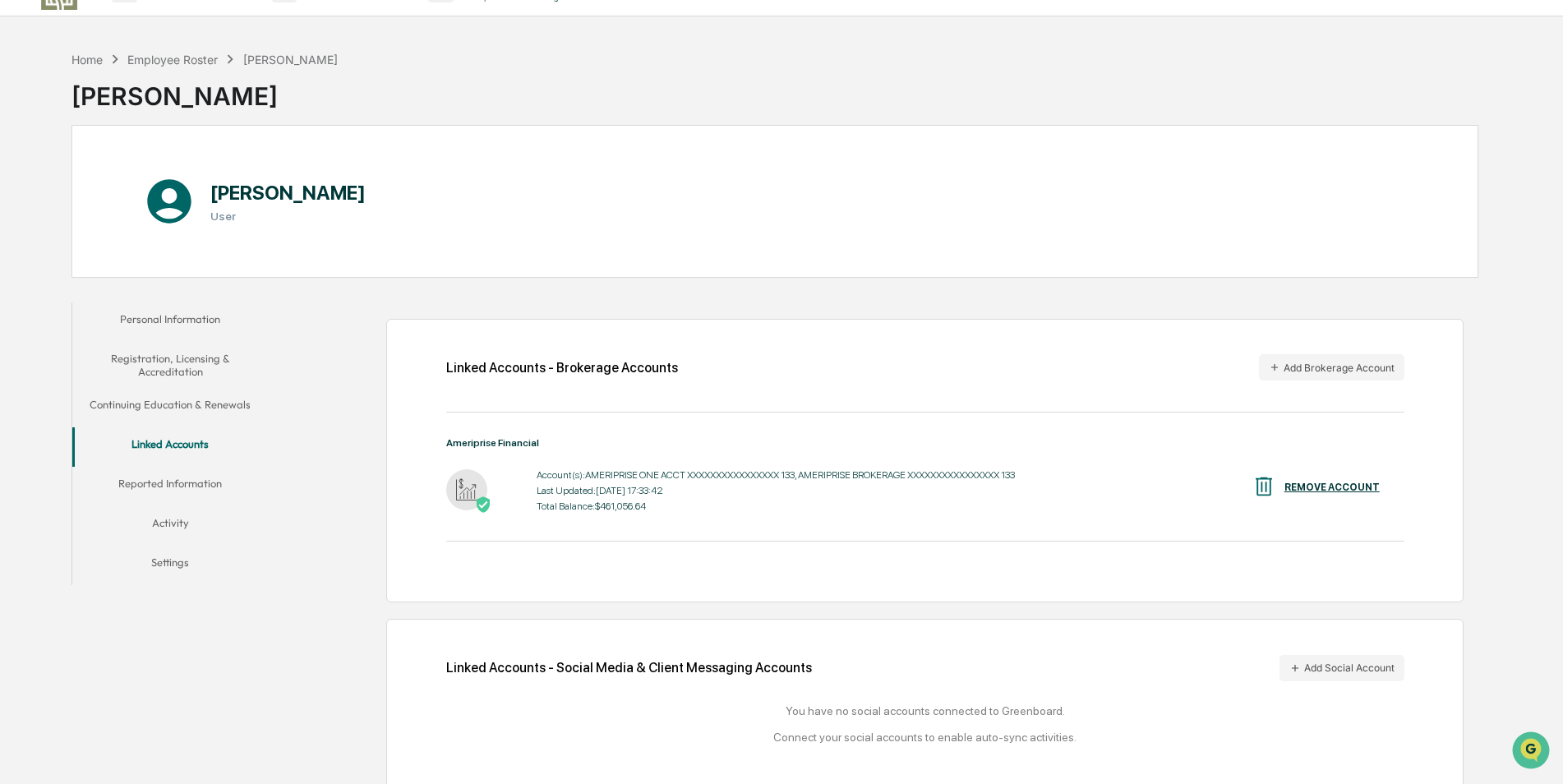
scroll to position [78, 0]
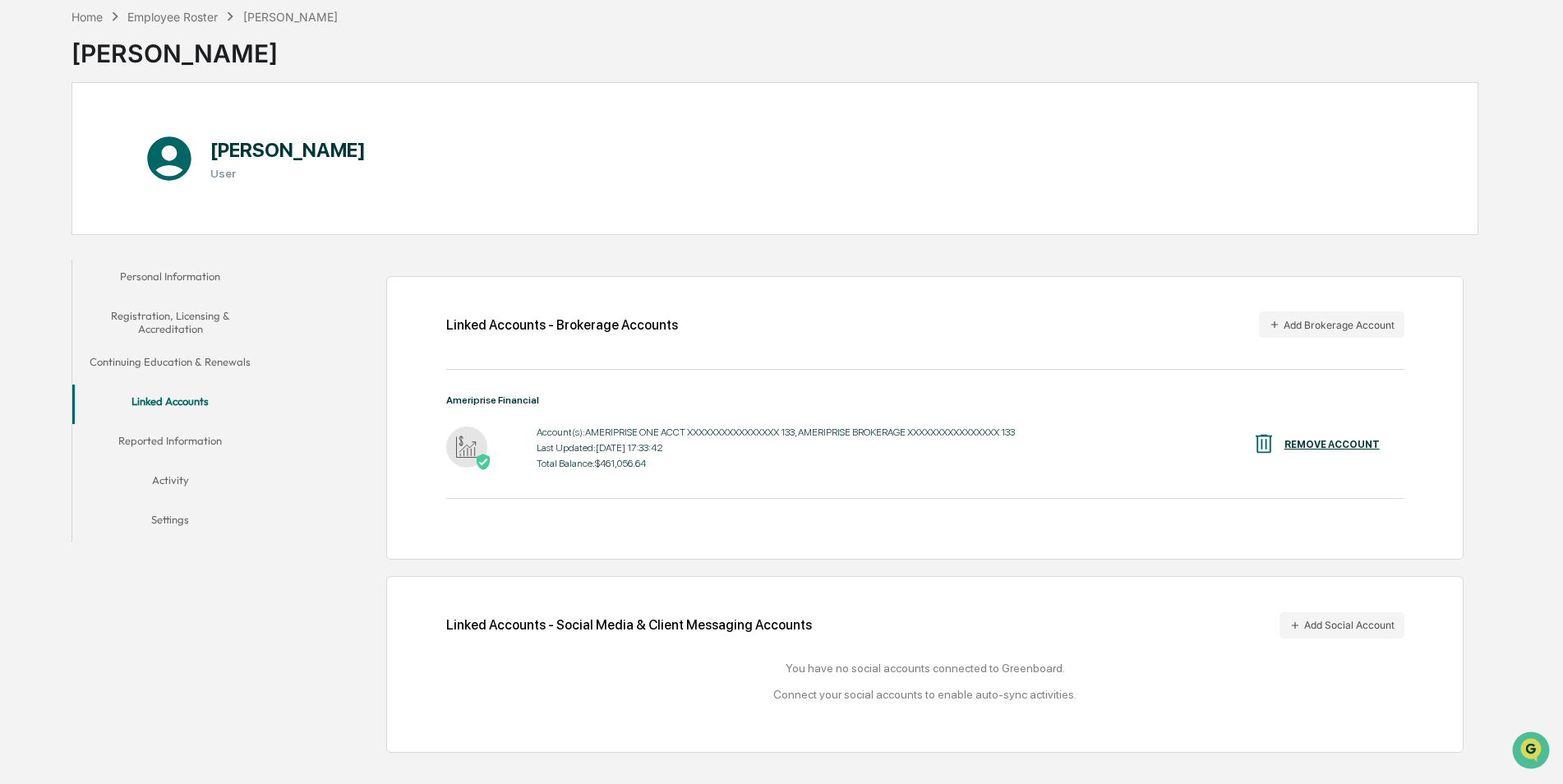
click at [172, 443] on button "Reported Information" at bounding box center [170, 443] width 197 height 39
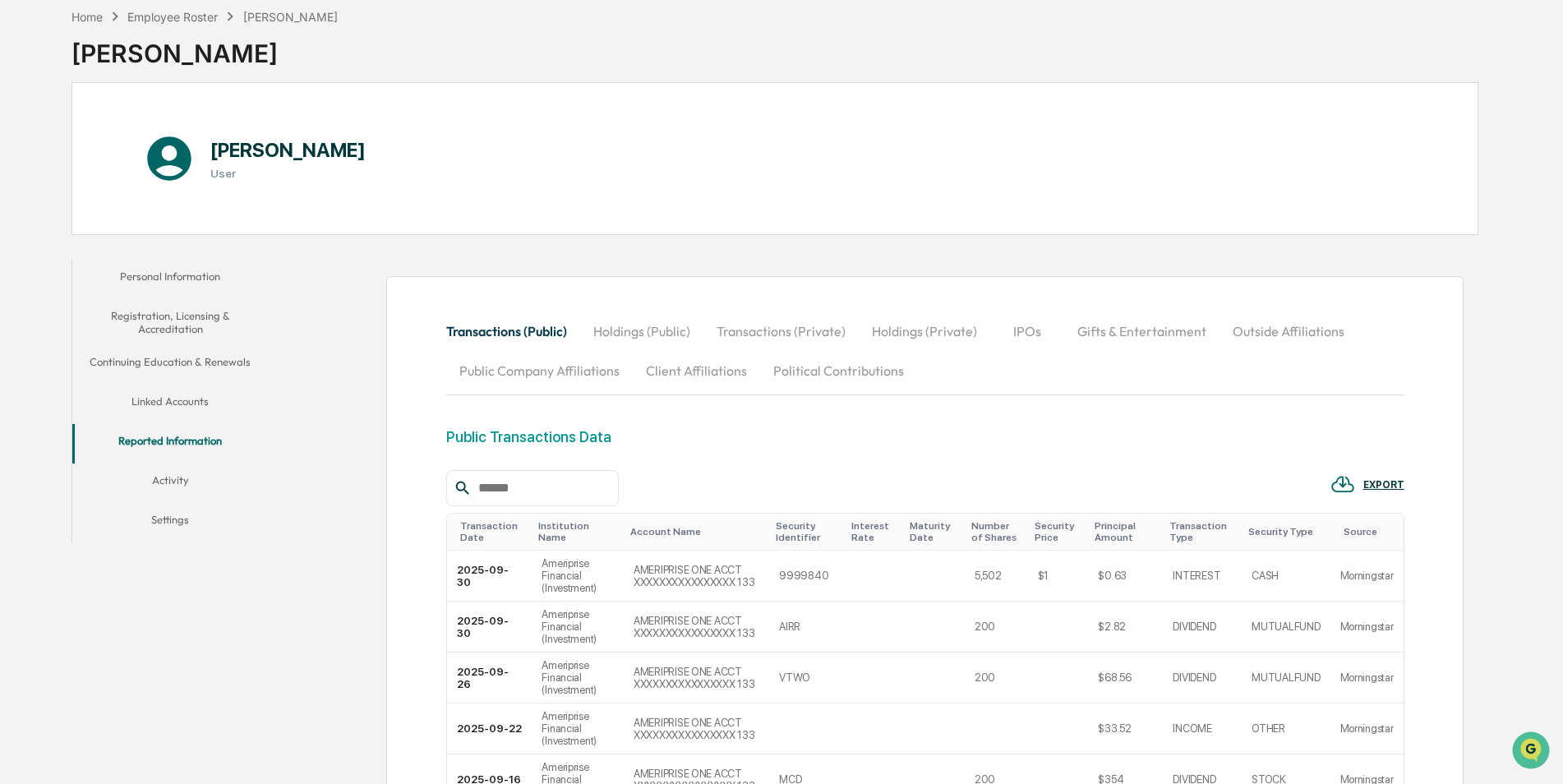
click at [170, 473] on button "Activity" at bounding box center [170, 483] width 197 height 39
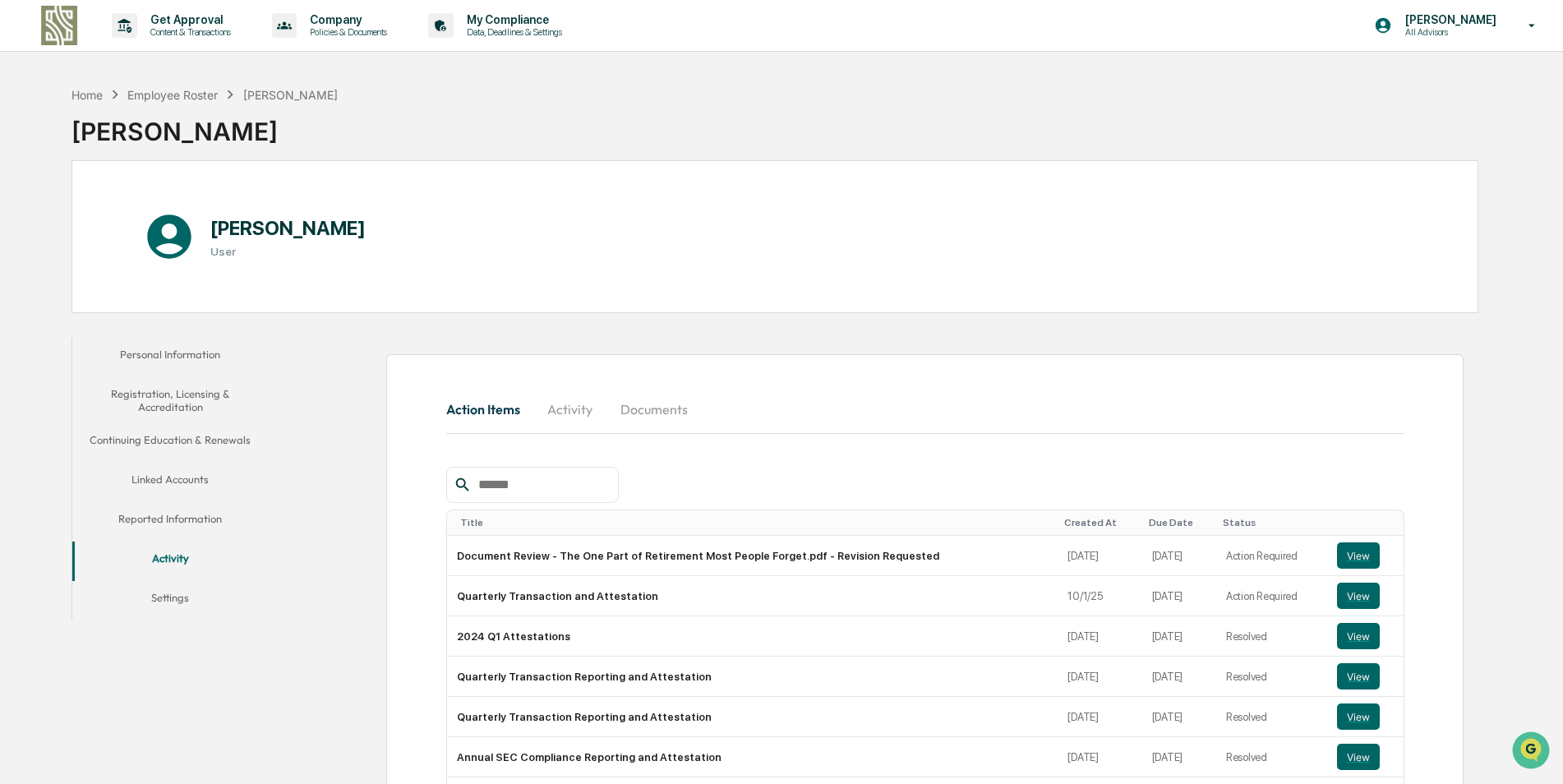
click at [205, 360] on button "Personal Information" at bounding box center [170, 357] width 197 height 39
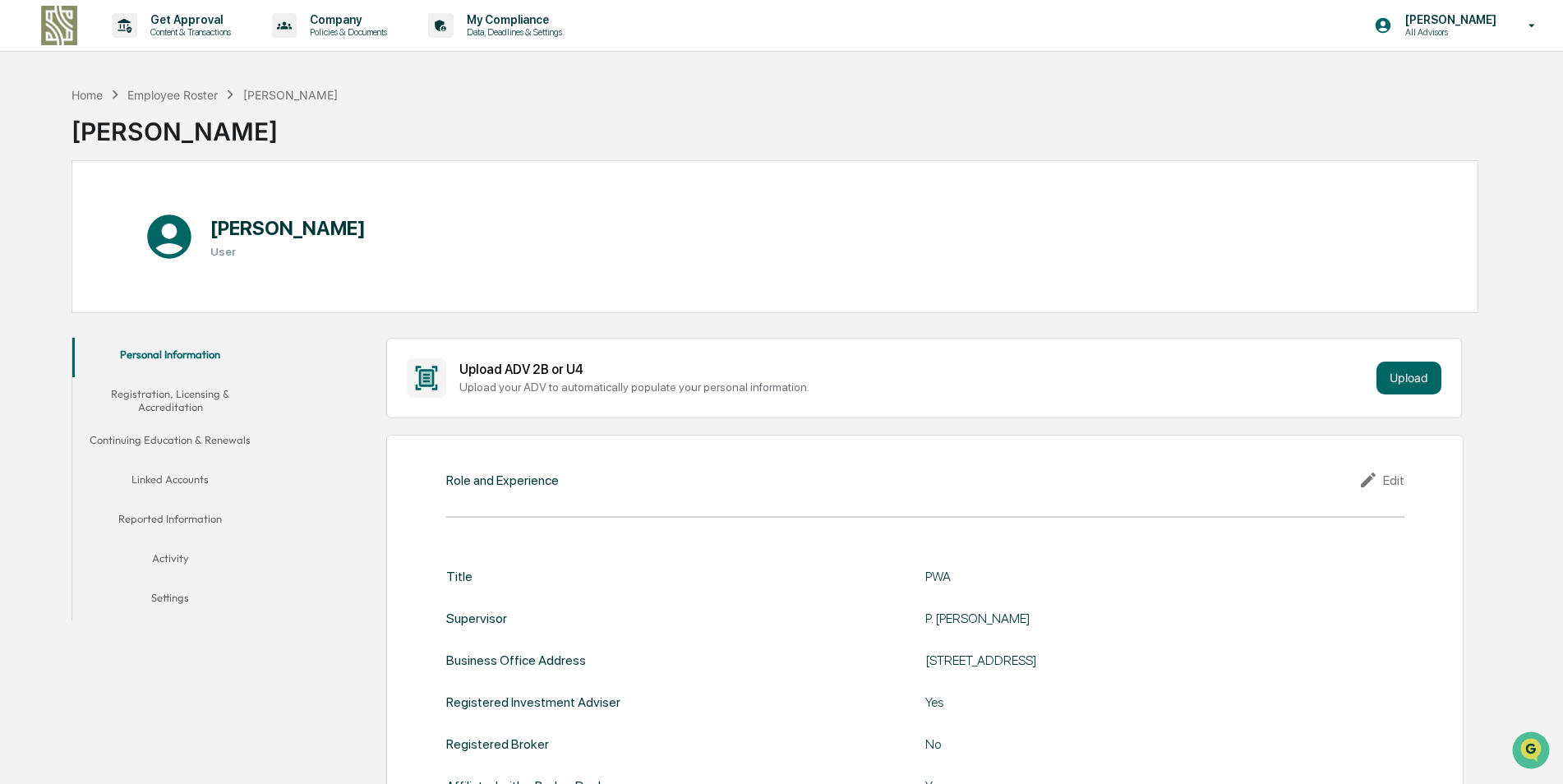
click at [281, 91] on div "[PERSON_NAME]" at bounding box center [291, 95] width 95 height 14
click at [158, 98] on div "Employee Roster" at bounding box center [172, 95] width 90 height 14
click at [290, 97] on div "[PERSON_NAME]" at bounding box center [291, 95] width 95 height 14
click at [169, 594] on button "Settings" at bounding box center [170, 600] width 197 height 39
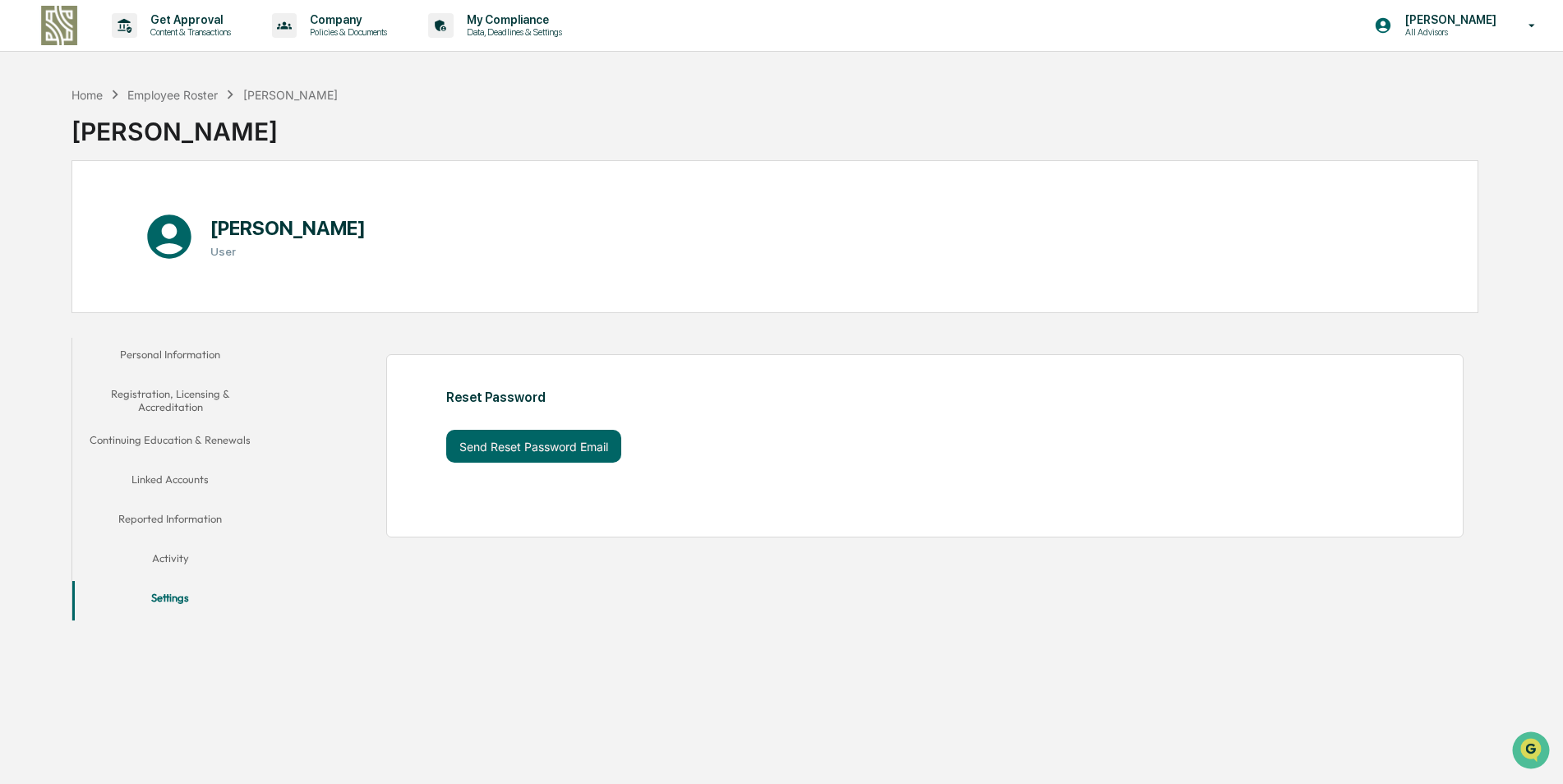
click at [162, 552] on button "Activity" at bounding box center [170, 561] width 197 height 39
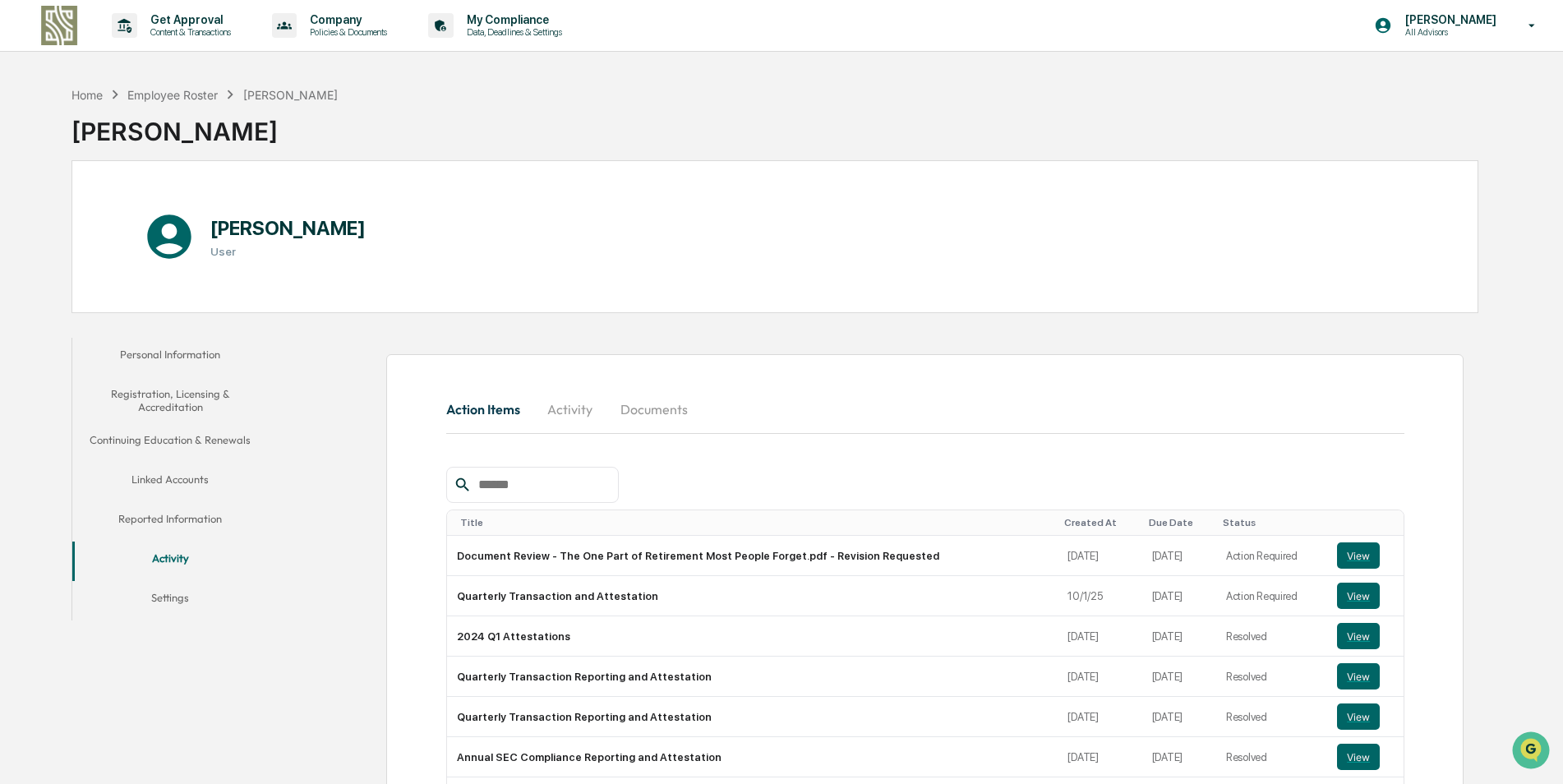
click at [181, 328] on div "Home Employee Roster Justin Ranger Justin Ranger Justin Ranger User Personal In…" at bounding box center [774, 558] width 1456 height 961
click at [176, 360] on button "Personal Information" at bounding box center [170, 357] width 197 height 39
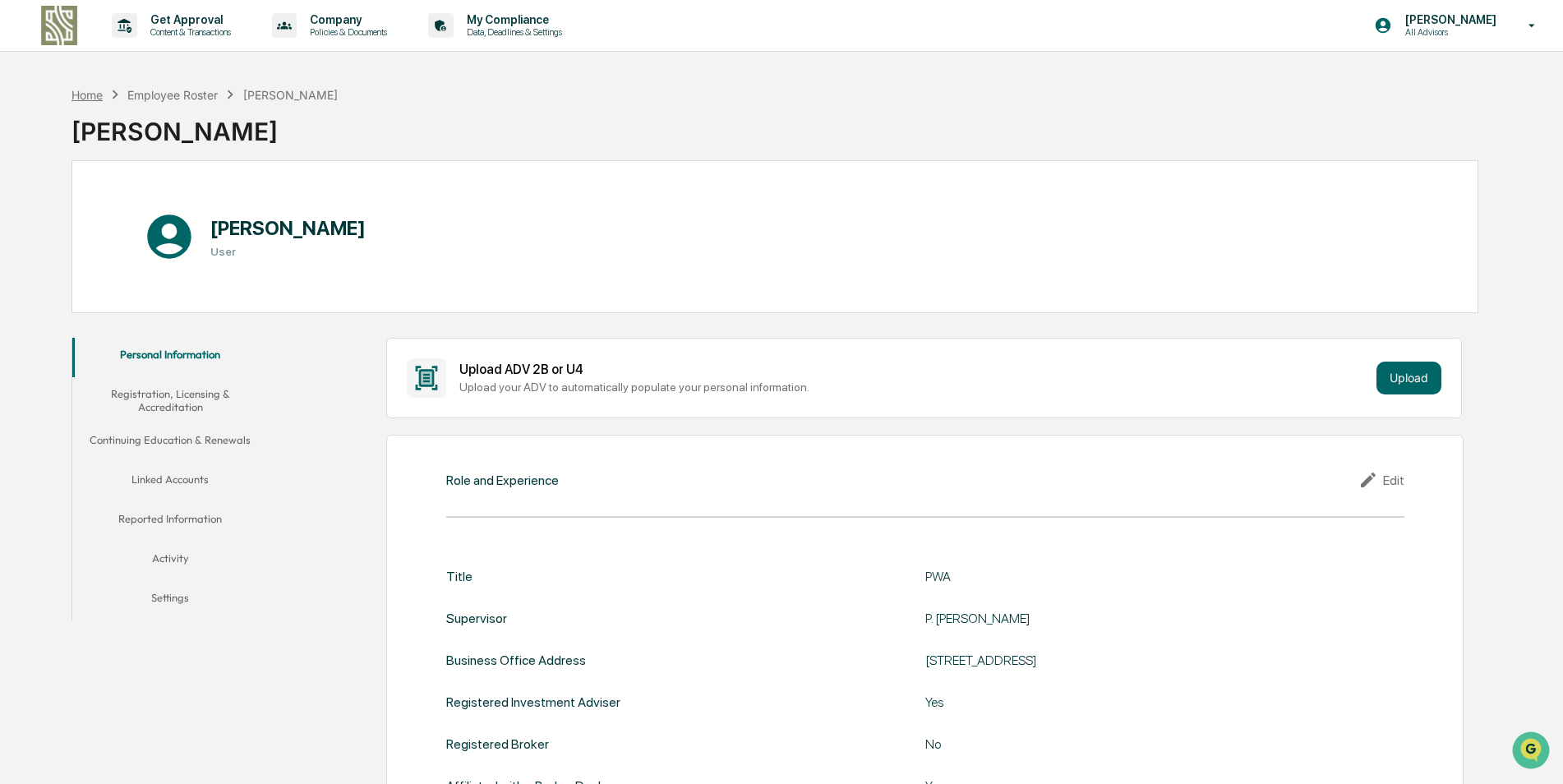
click at [92, 97] on div "Home" at bounding box center [87, 95] width 31 height 14
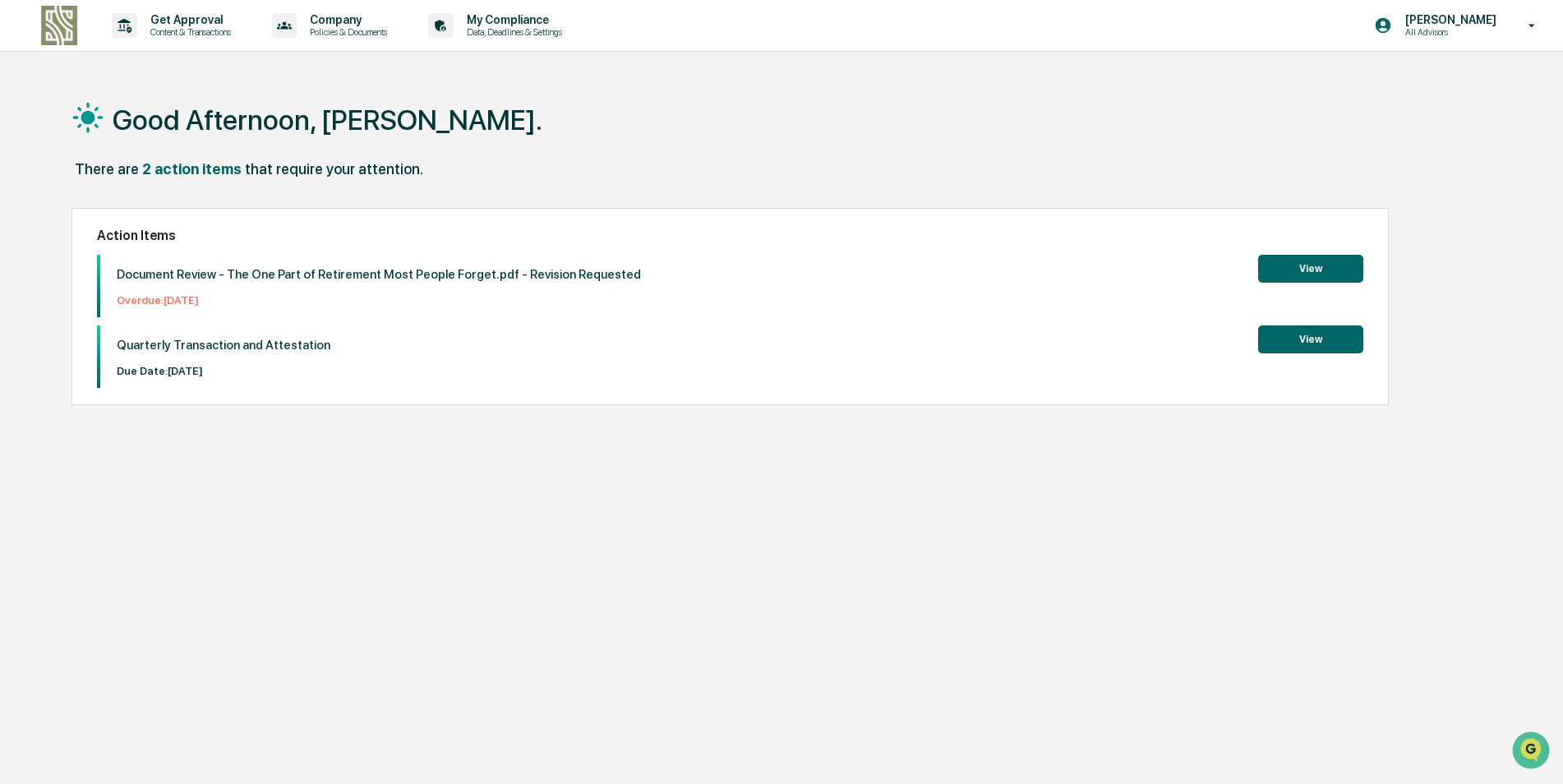
click at [1285, 338] on button "View" at bounding box center [1312, 339] width 106 height 28
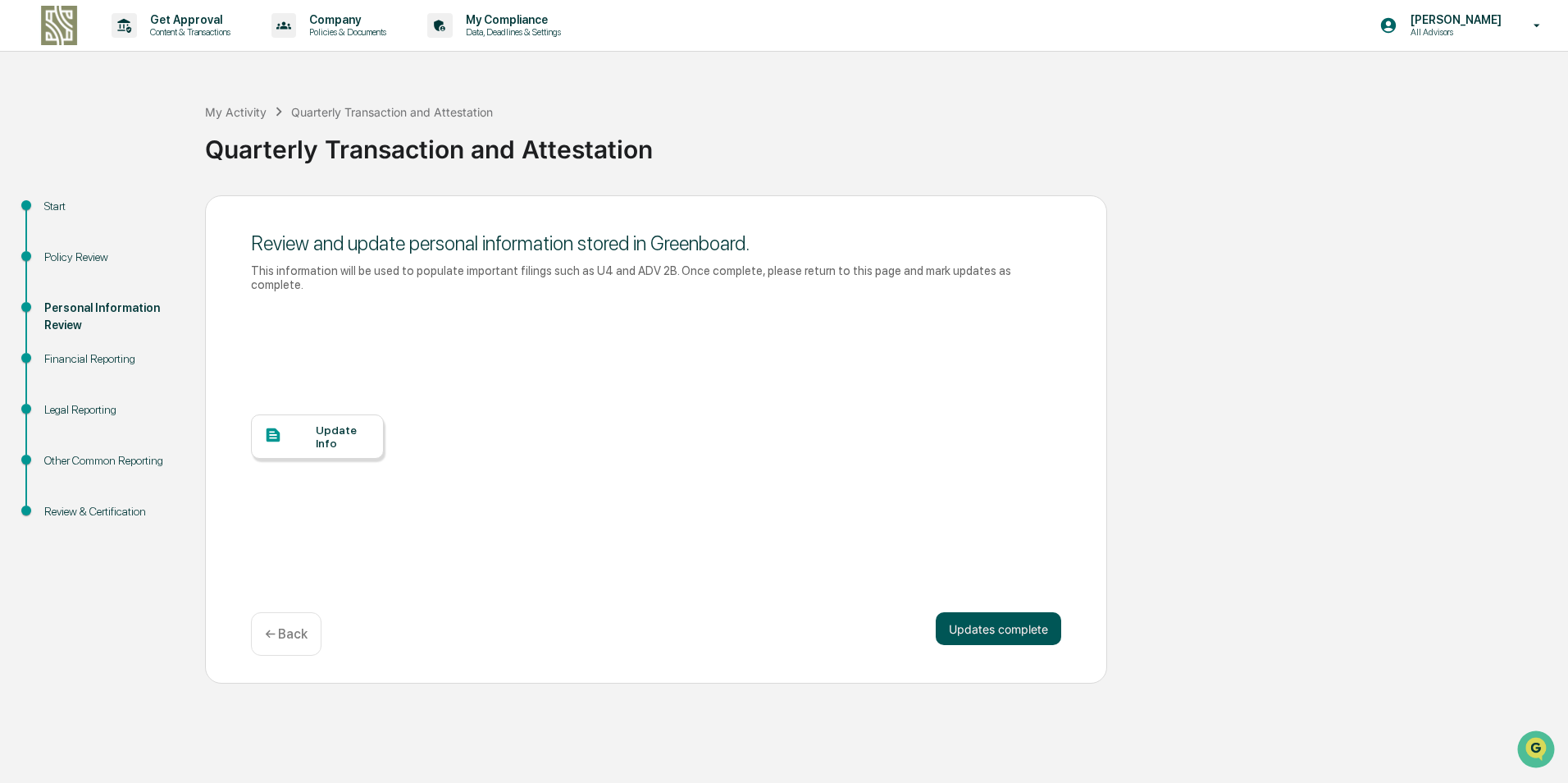
click at [1012, 612] on button "Updates complete" at bounding box center [999, 628] width 125 height 33
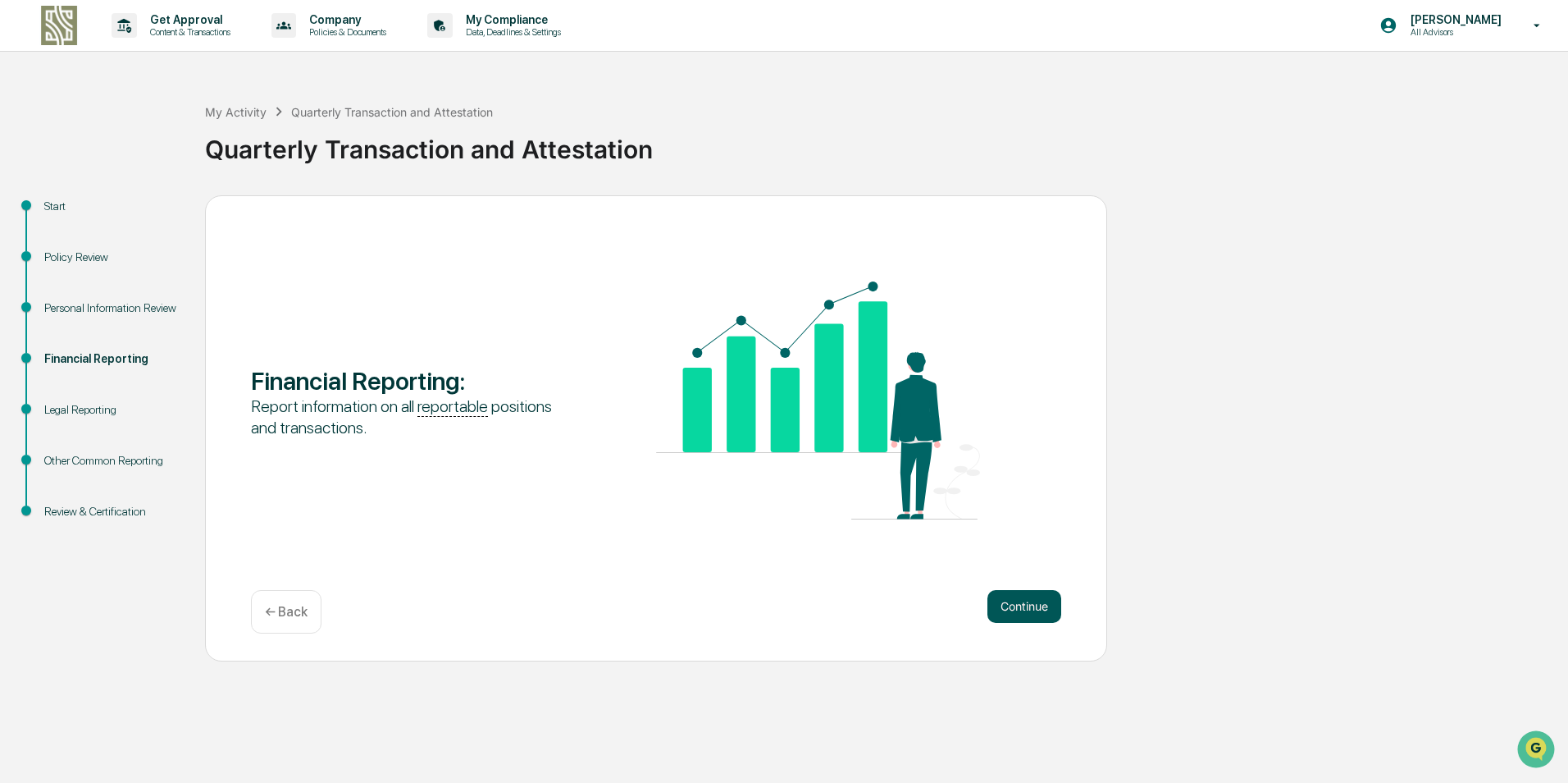
click at [1047, 613] on button "Continue" at bounding box center [1024, 607] width 74 height 33
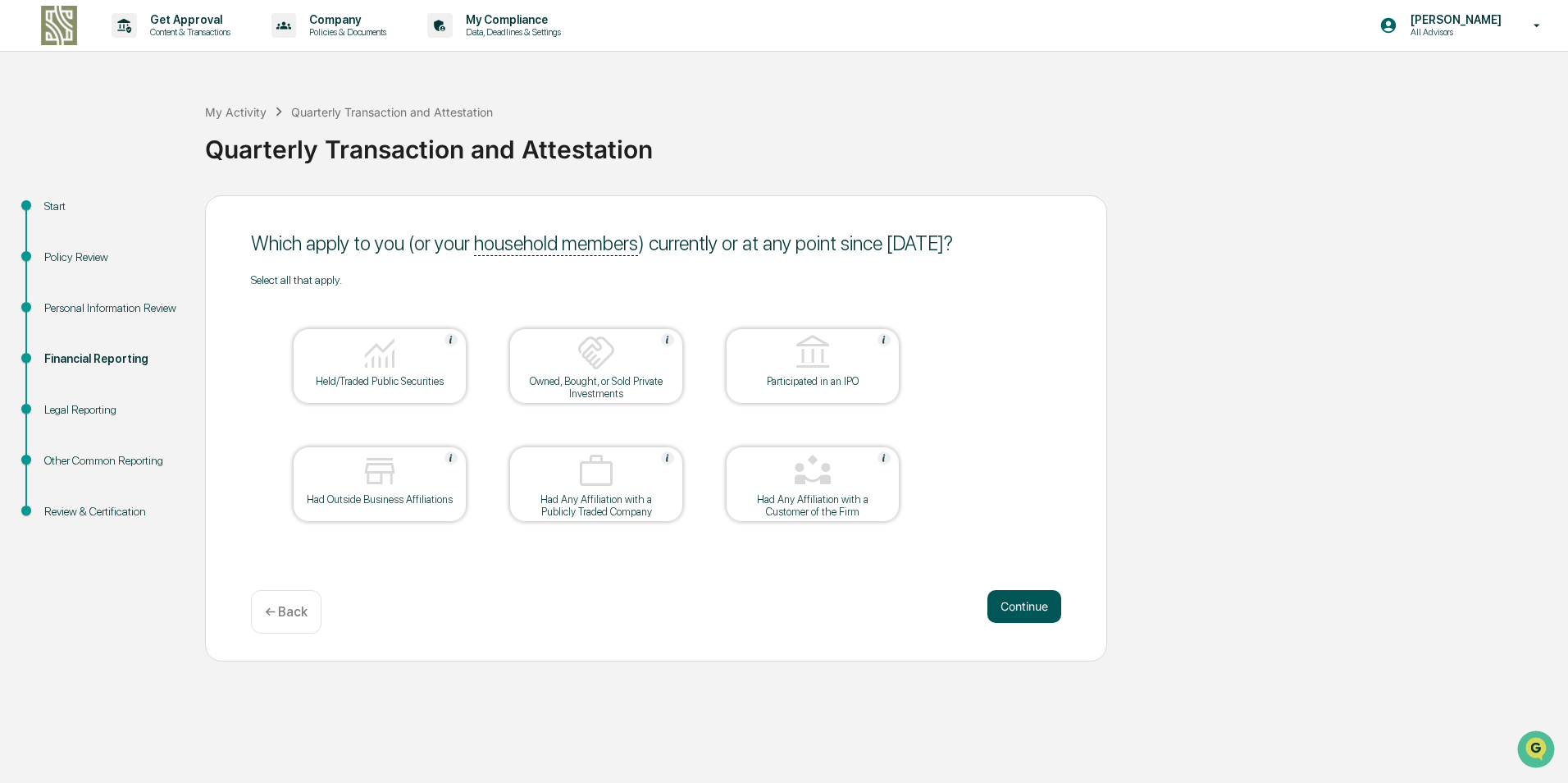
click at [1024, 604] on button "Continue" at bounding box center [1024, 607] width 74 height 33
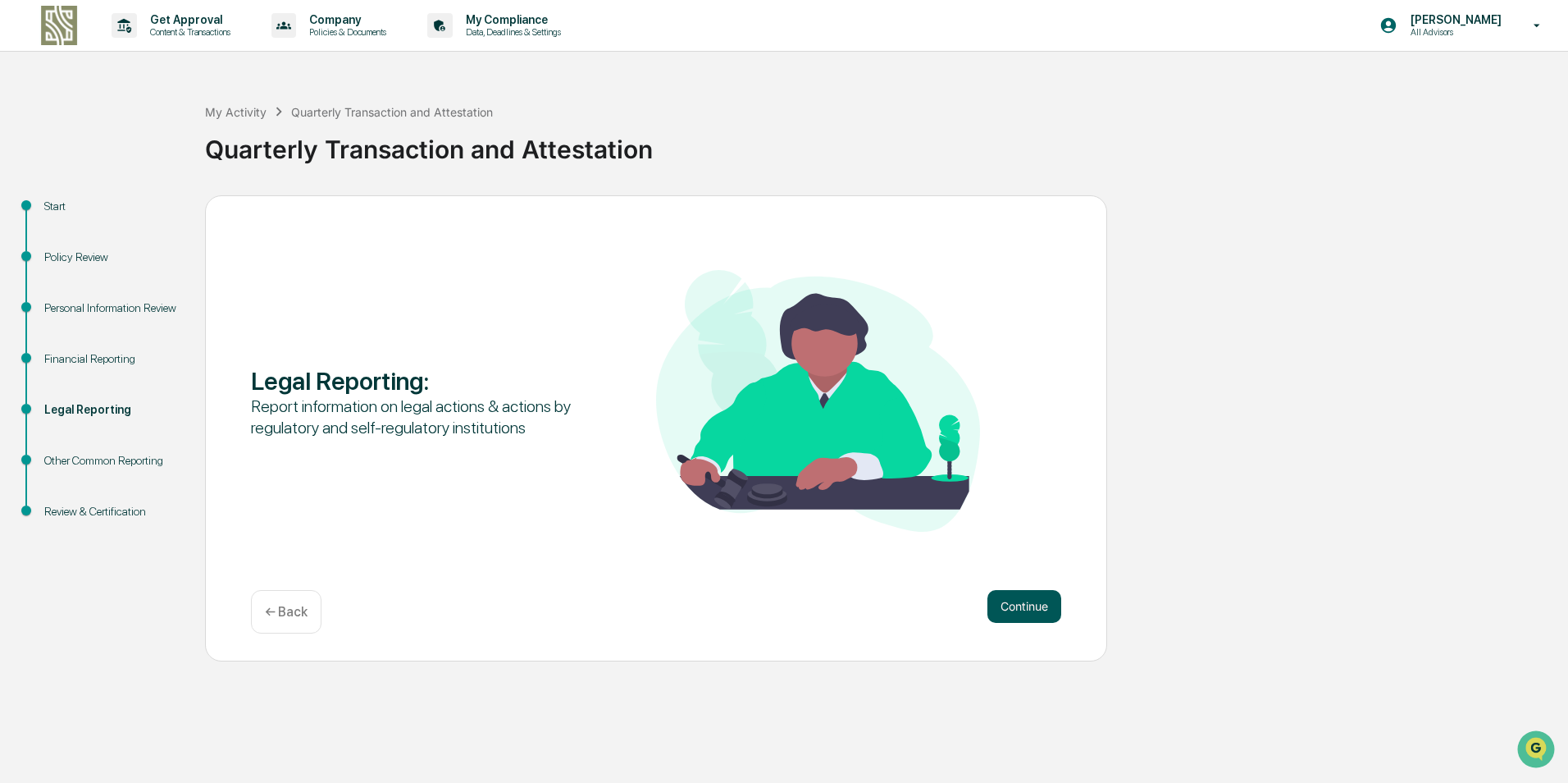
click at [1023, 603] on button "Continue" at bounding box center [1024, 607] width 74 height 33
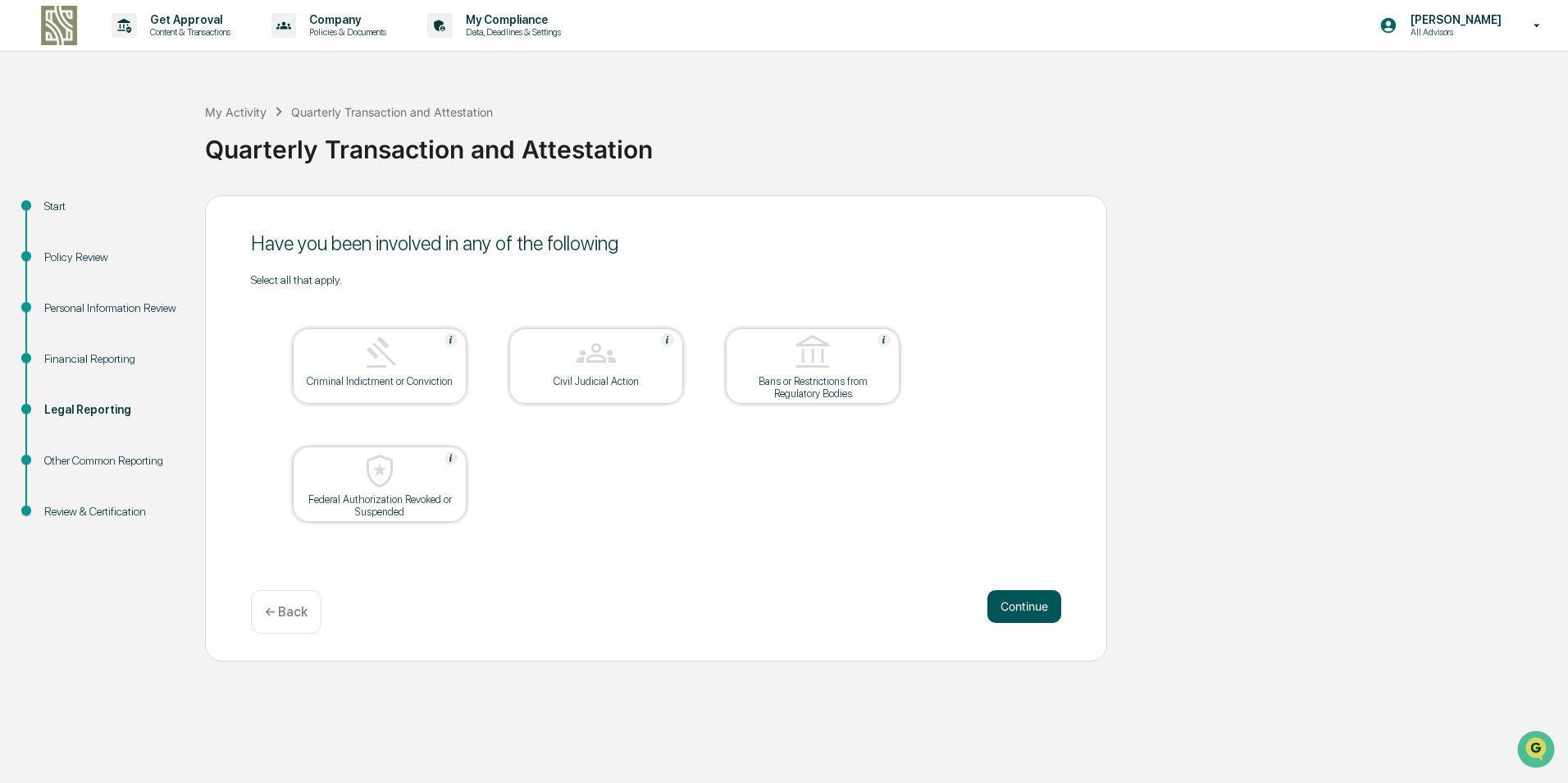
click at [1022, 603] on button "Continue" at bounding box center [1024, 607] width 74 height 33
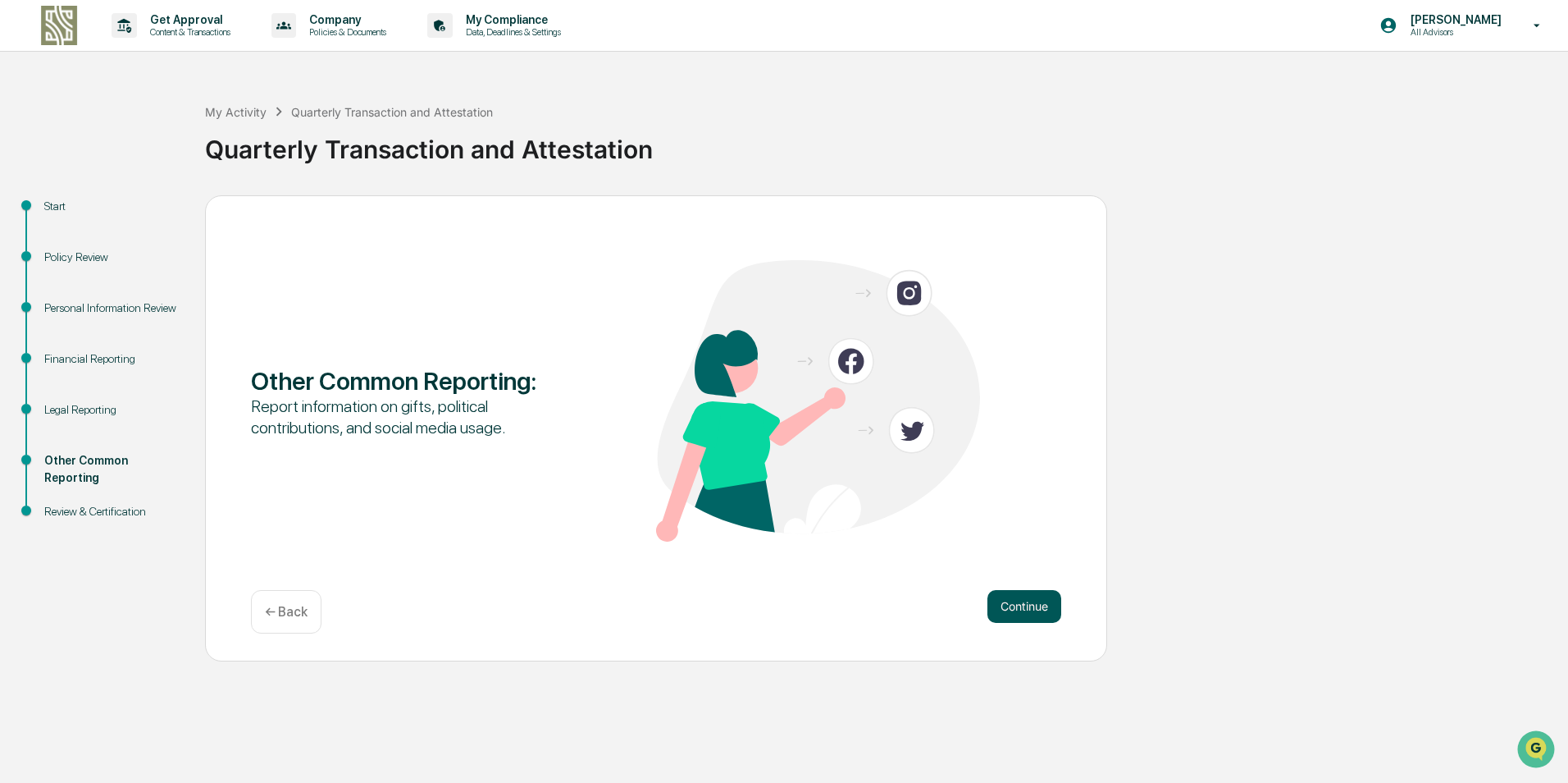
click at [1019, 603] on button "Continue" at bounding box center [1024, 607] width 74 height 33
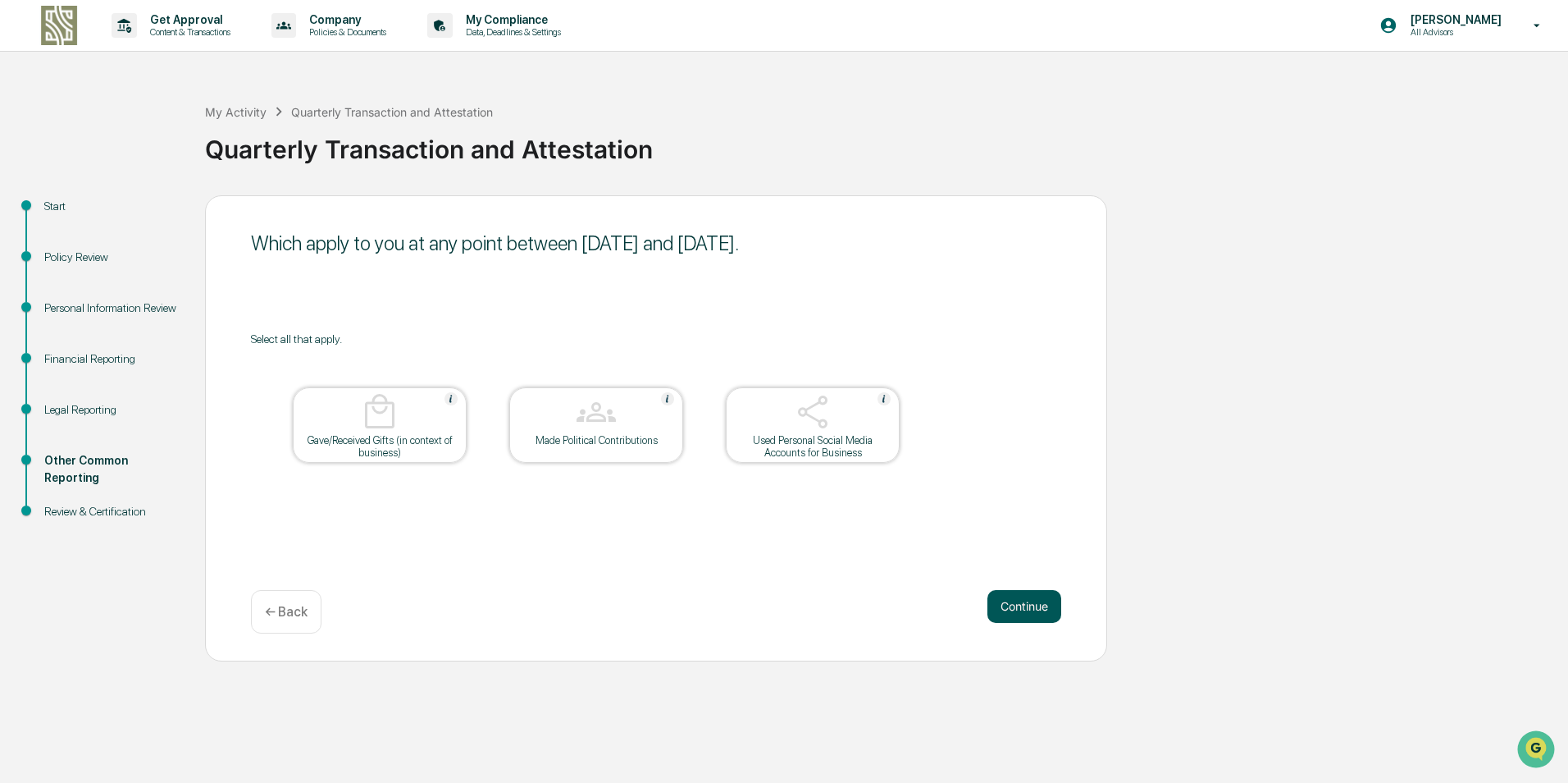
click at [1014, 602] on button "Continue" at bounding box center [1024, 607] width 74 height 33
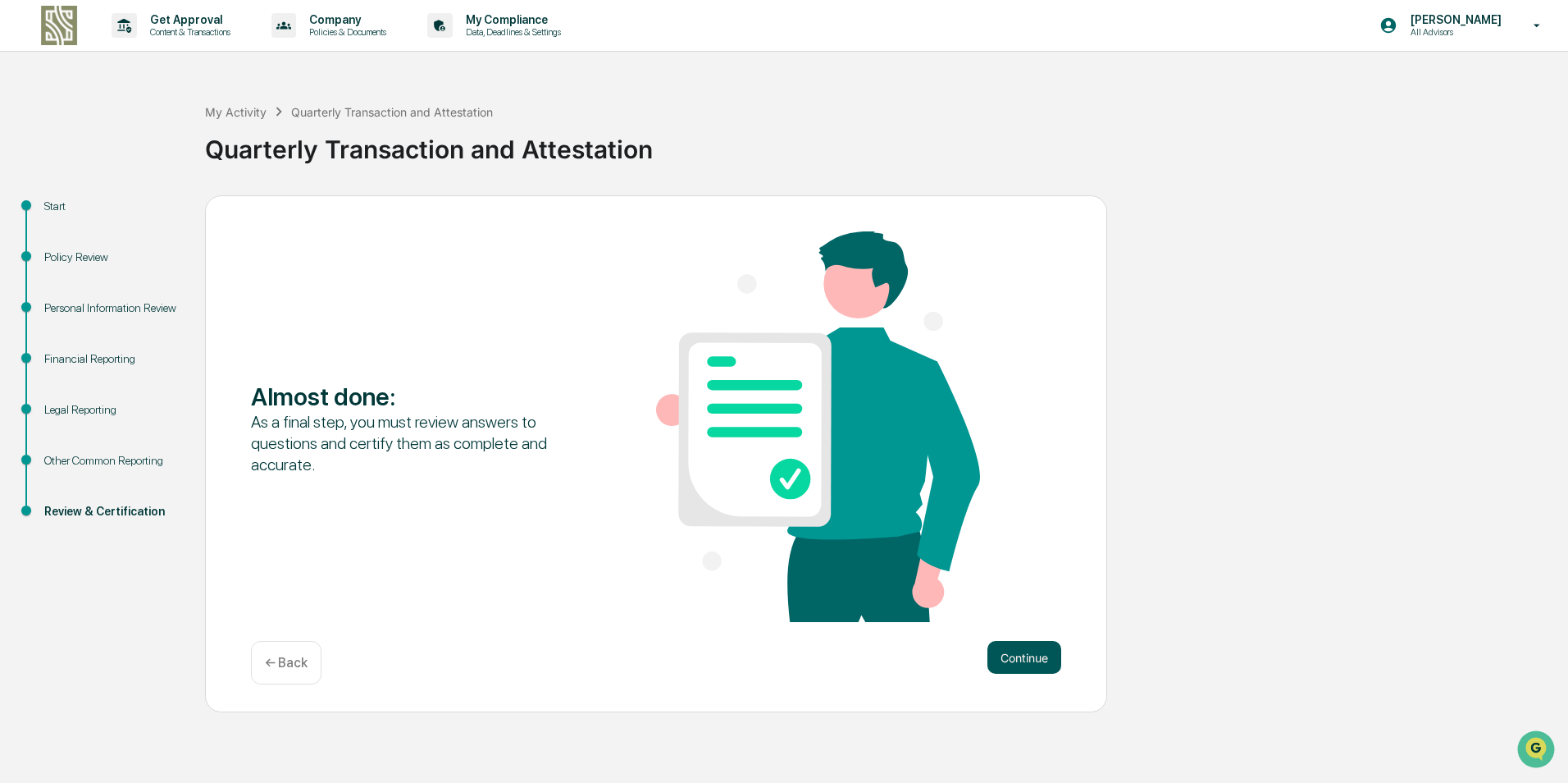
click at [1030, 646] on button "Continue" at bounding box center [1024, 658] width 74 height 33
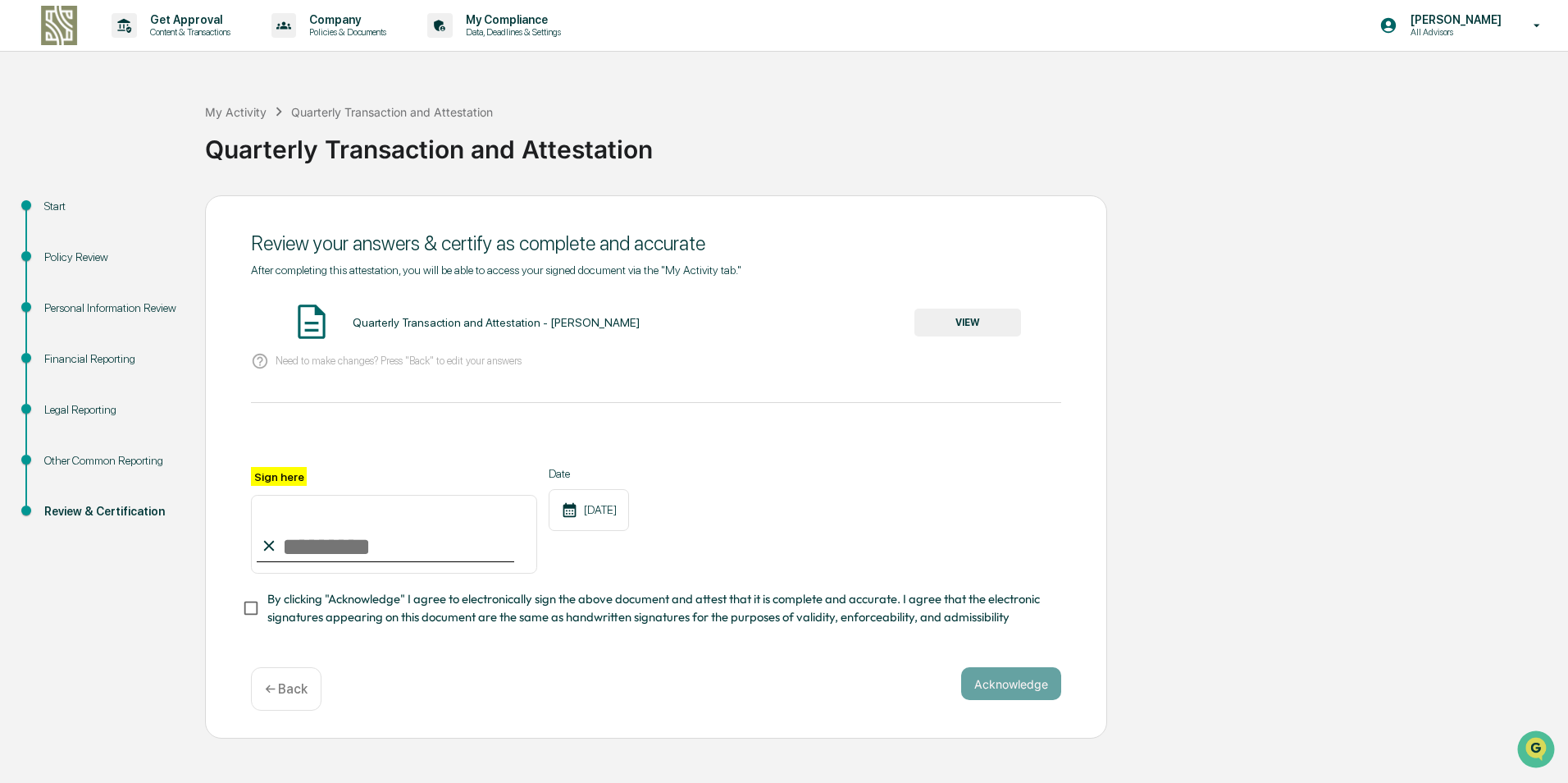
click at [981, 324] on button "VIEW" at bounding box center [967, 322] width 106 height 28
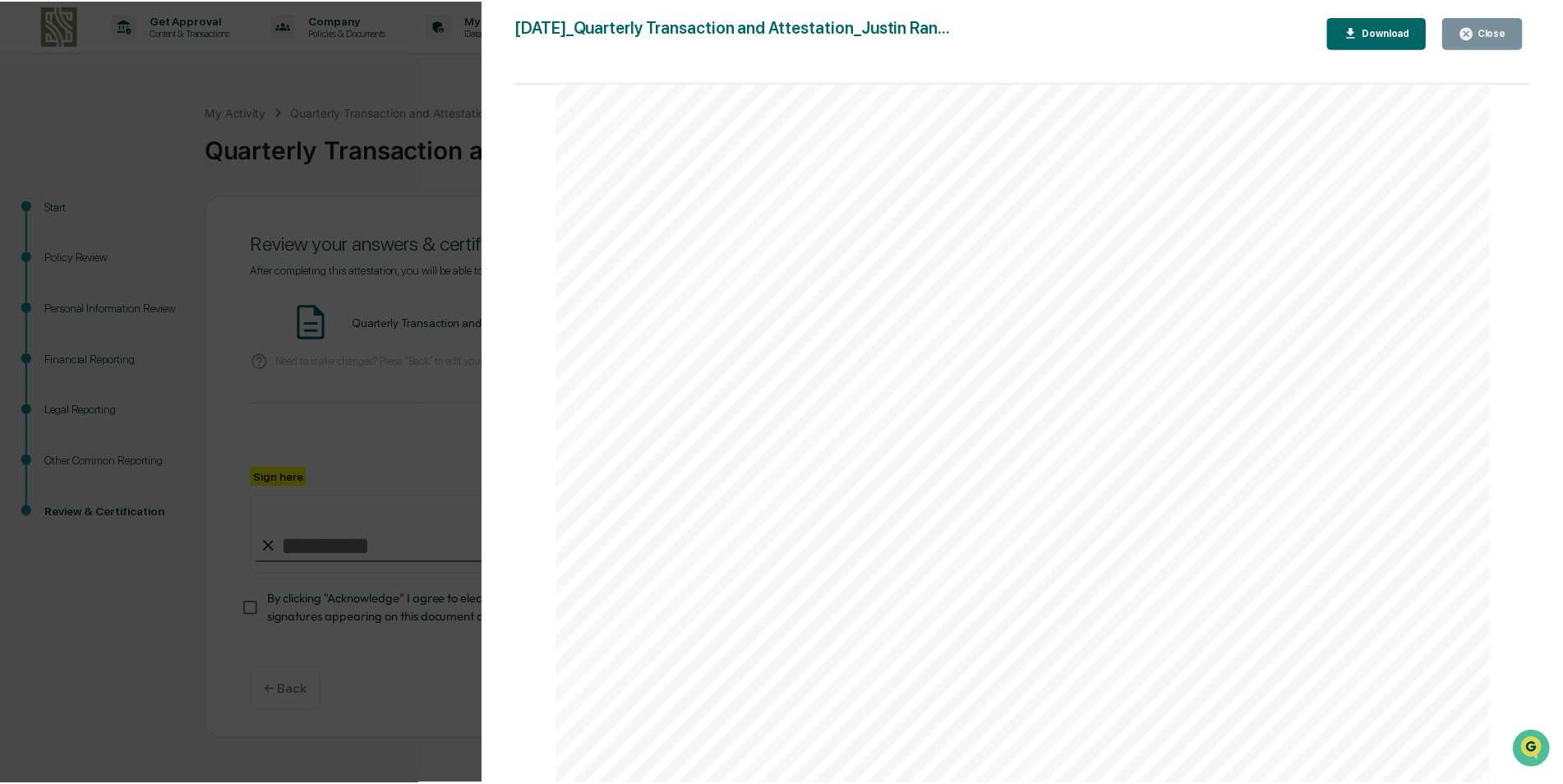
scroll to position [4811, 0]
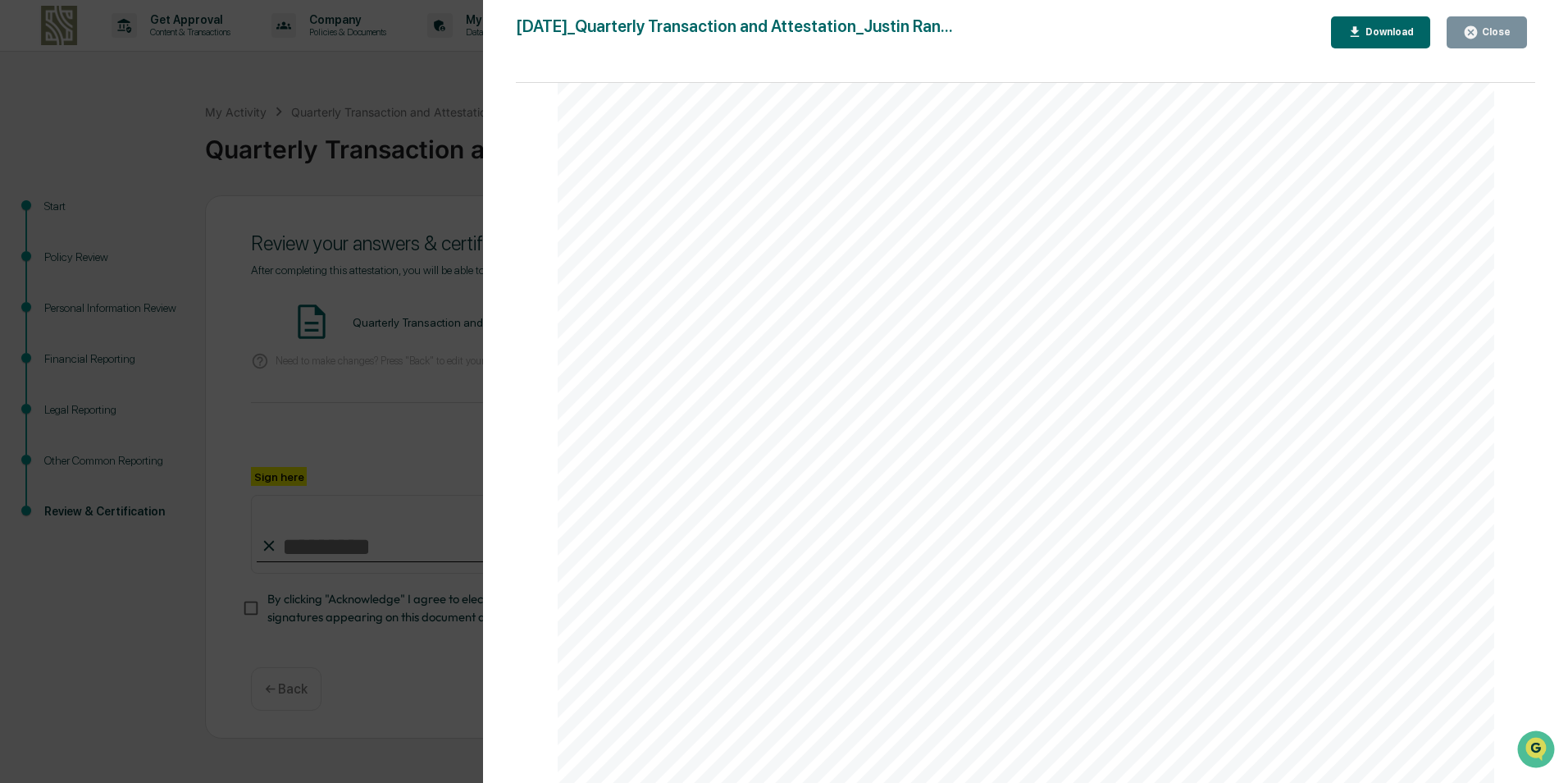
click at [1494, 20] on button "Close" at bounding box center [1487, 32] width 80 height 32
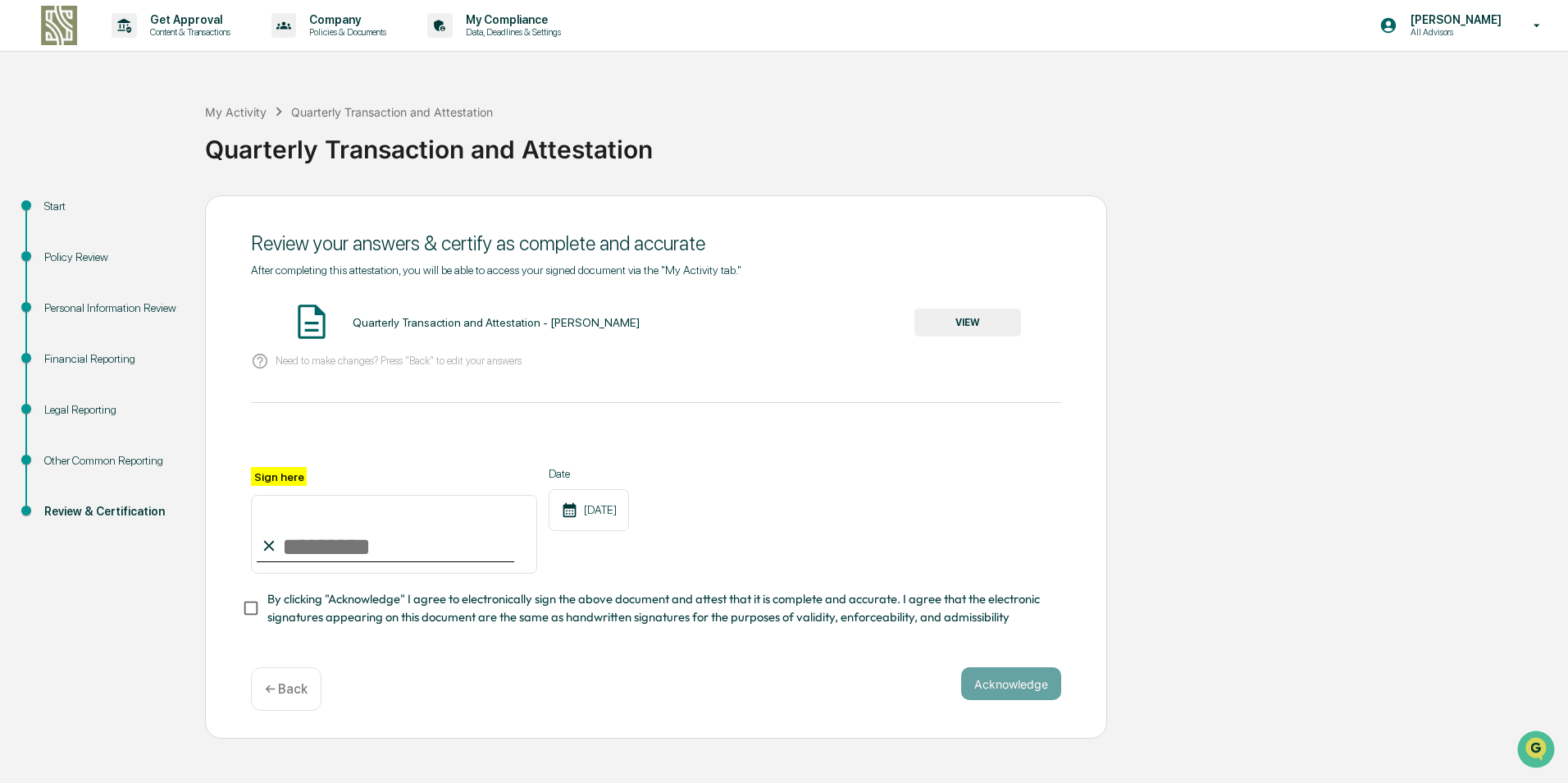
click at [391, 527] on input "Sign here" at bounding box center [394, 534] width 286 height 79
type input "**********"
click at [1033, 688] on button "Acknowledge" at bounding box center [1012, 684] width 100 height 33
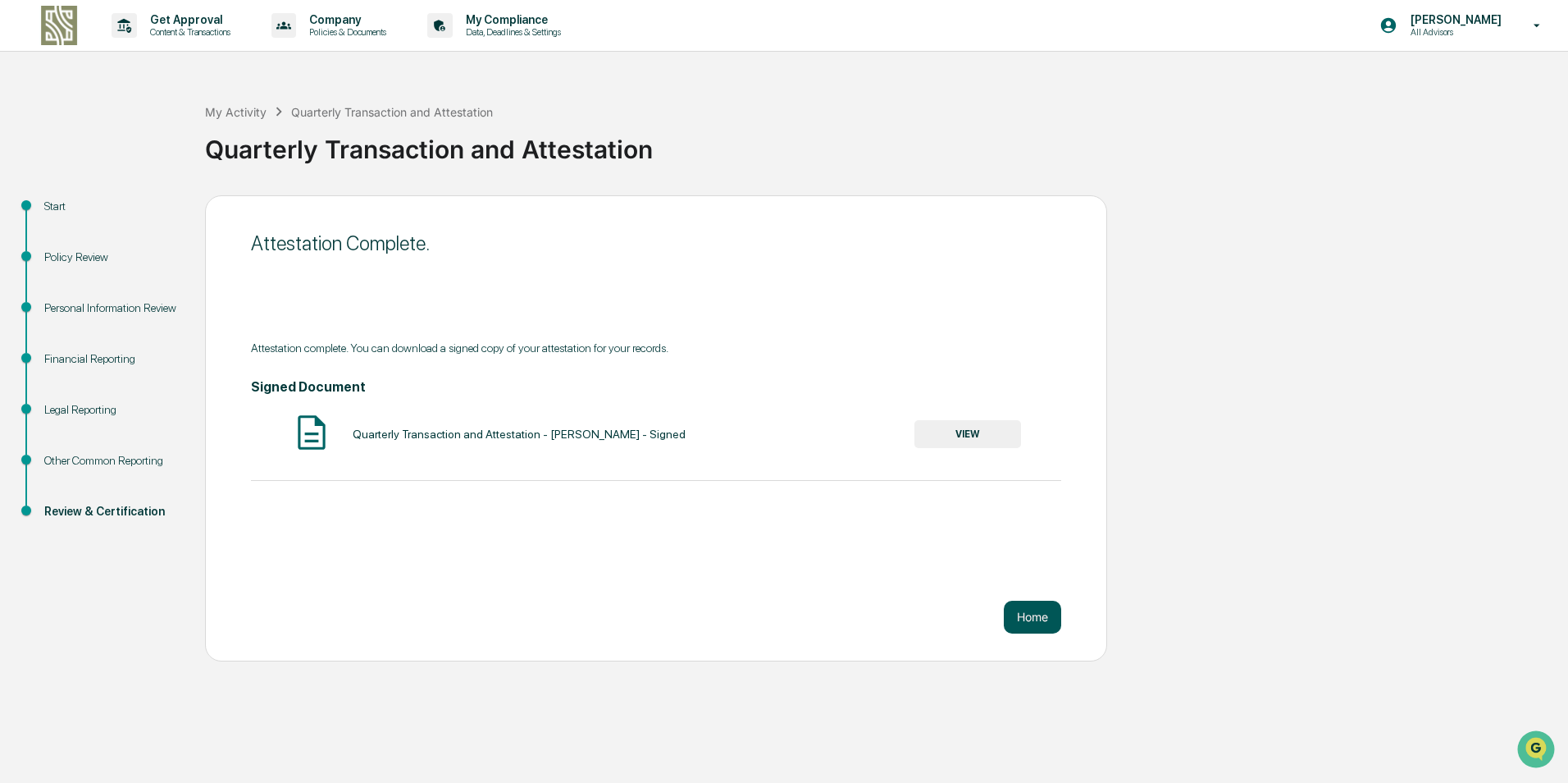
click at [1021, 608] on button "Home" at bounding box center [1033, 617] width 57 height 33
